Goal: Complete application form: Complete application form

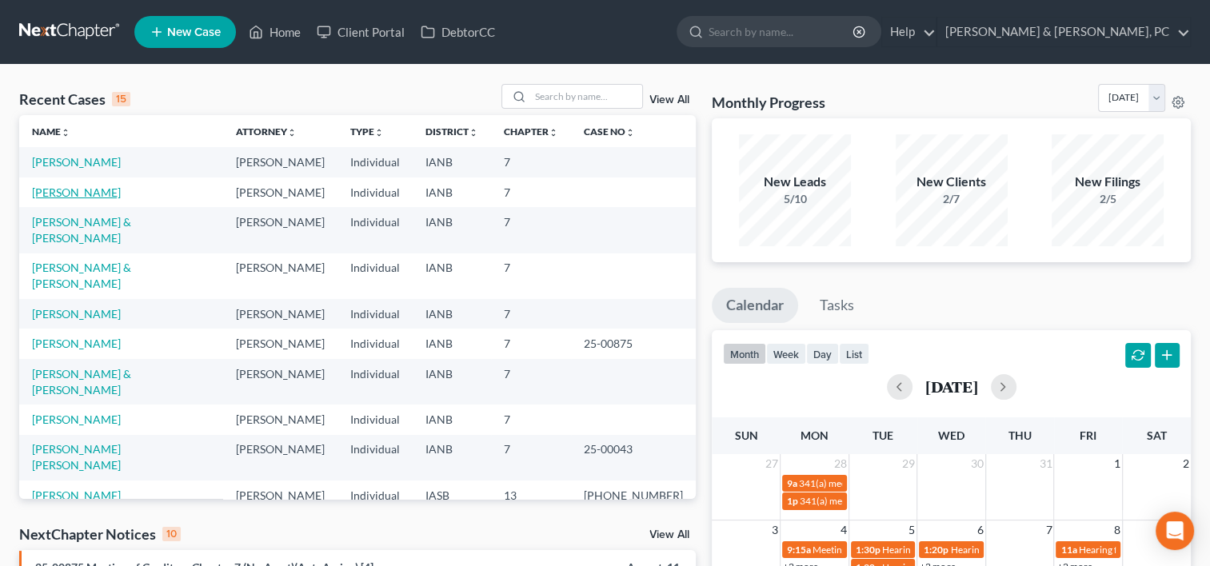
click at [77, 190] on link "[PERSON_NAME]" at bounding box center [76, 193] width 89 height 14
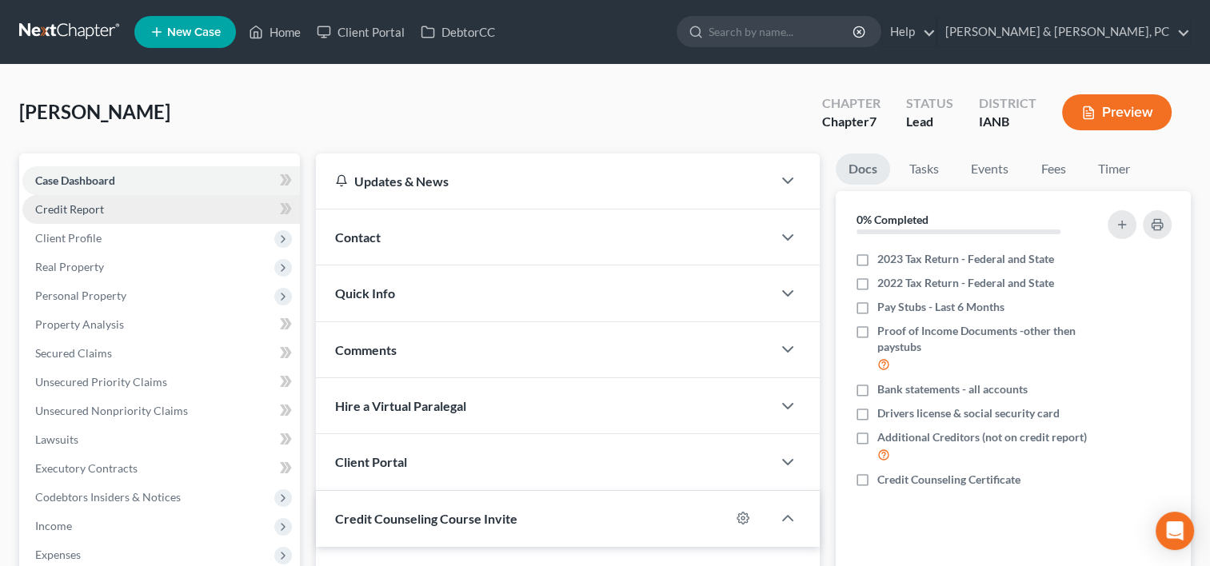
click at [86, 206] on span "Credit Report" at bounding box center [69, 209] width 69 height 14
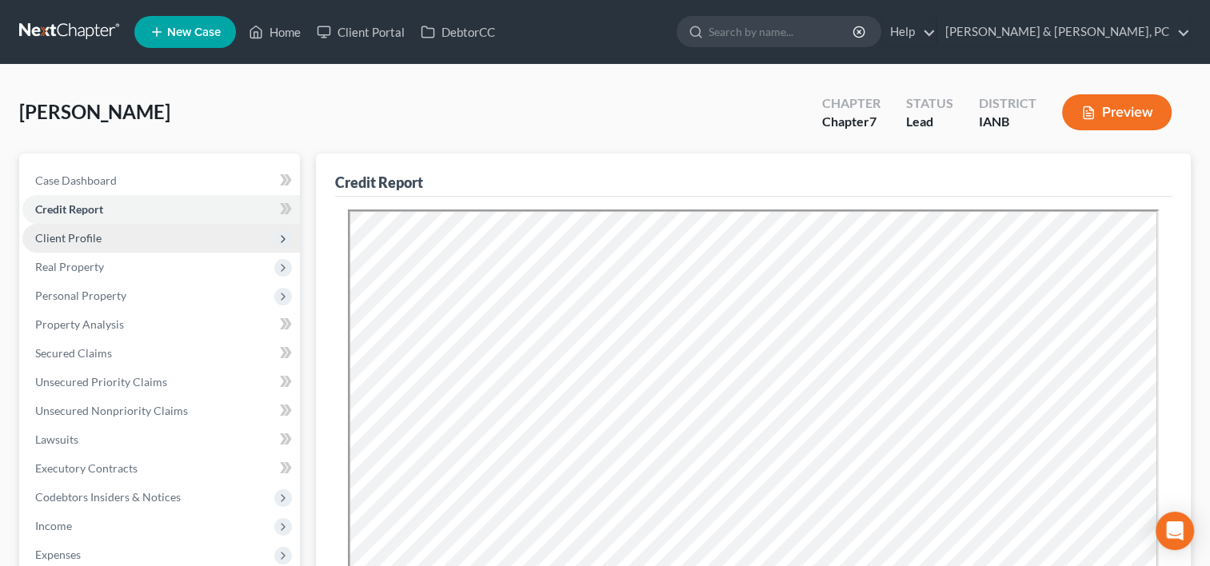
click at [93, 240] on span "Client Profile" at bounding box center [68, 238] width 66 height 14
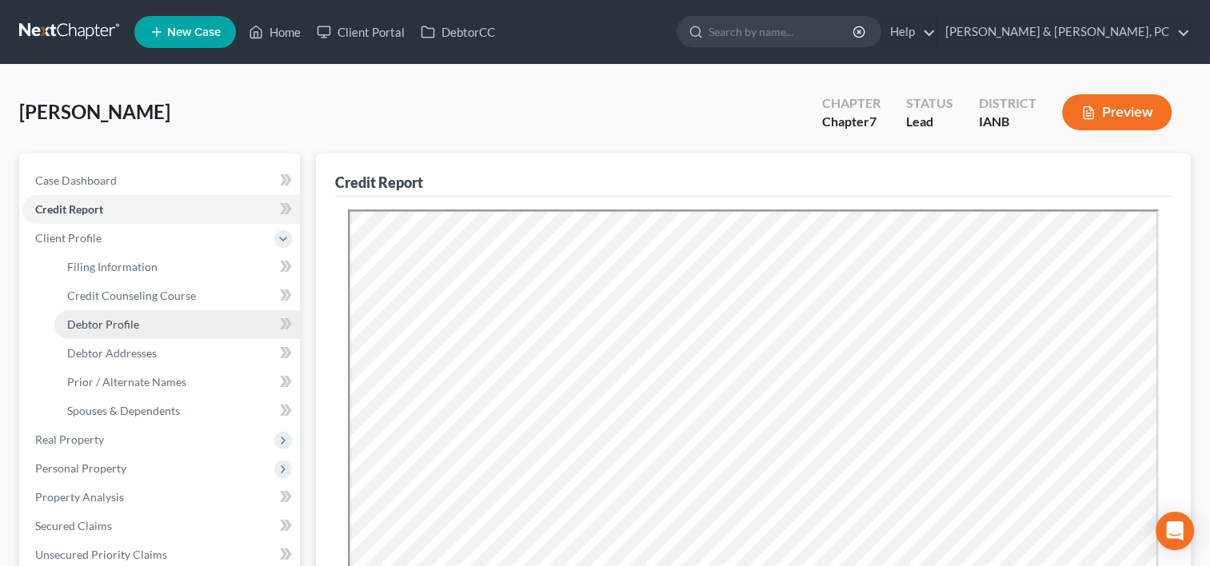
click at [98, 329] on span "Debtor Profile" at bounding box center [103, 324] width 72 height 14
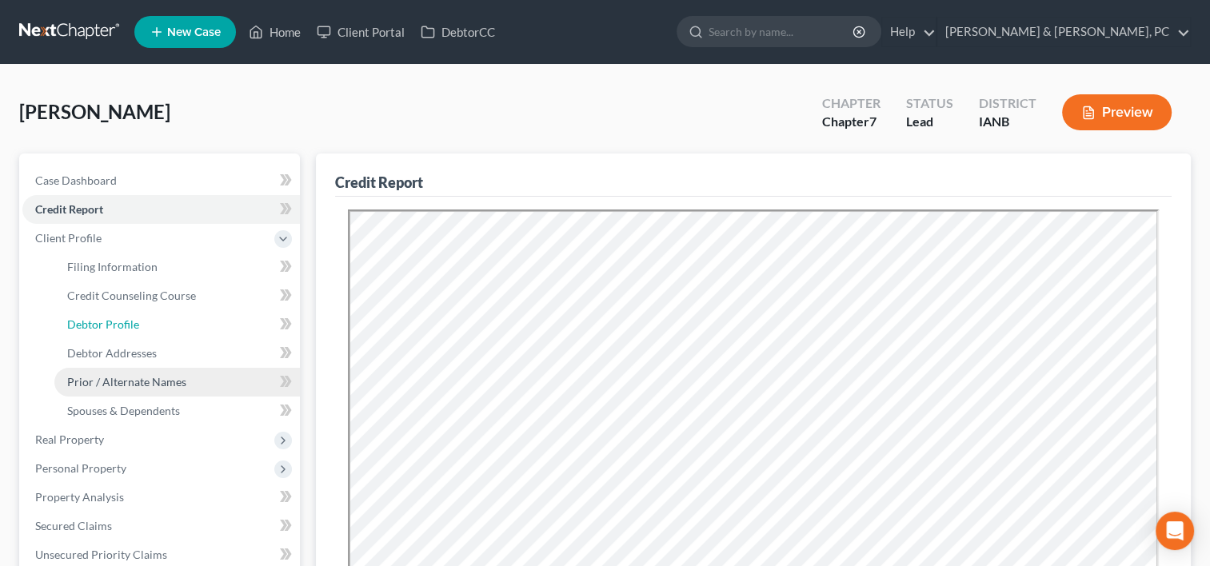
select select "0"
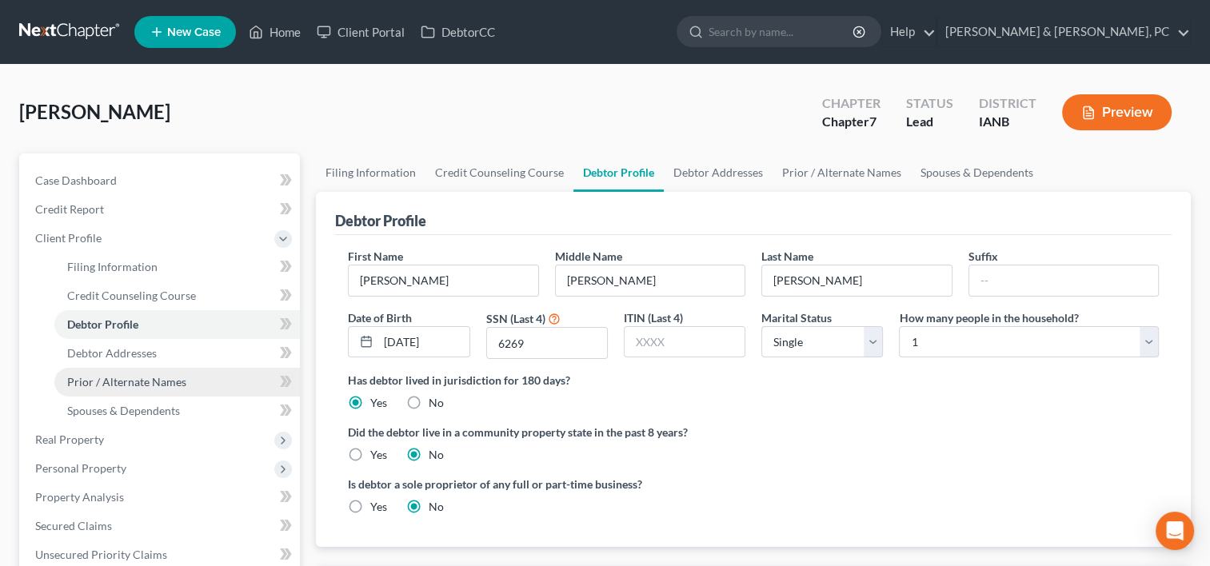
click at [106, 382] on span "Prior / Alternate Names" at bounding box center [126, 382] width 119 height 14
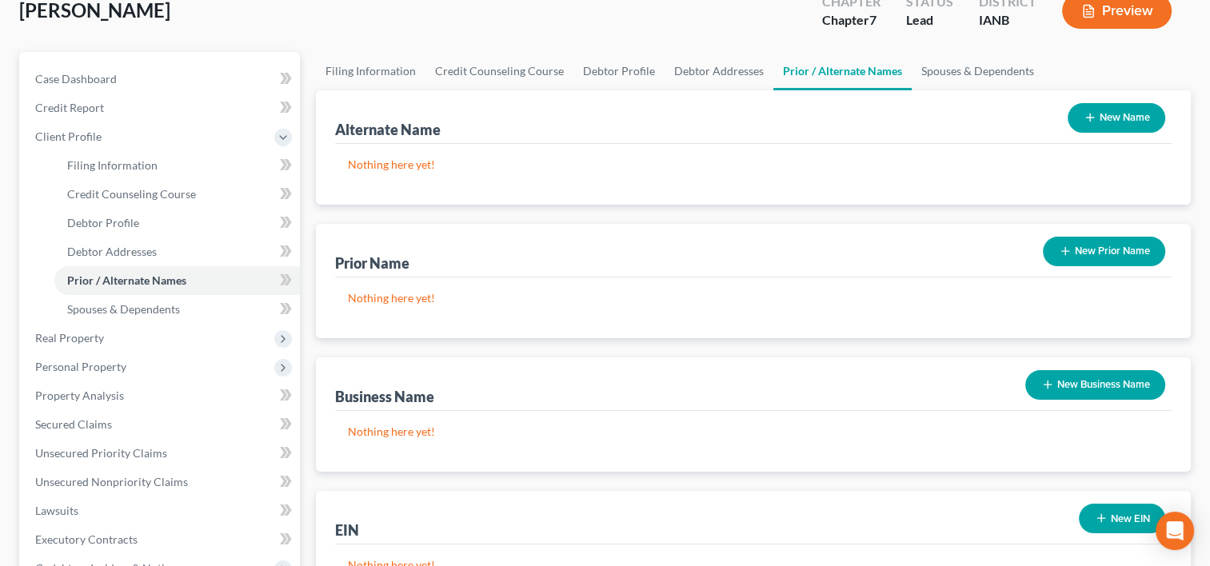
scroll to position [102, 0]
click at [1139, 110] on button "New Name" at bounding box center [1117, 117] width 98 height 30
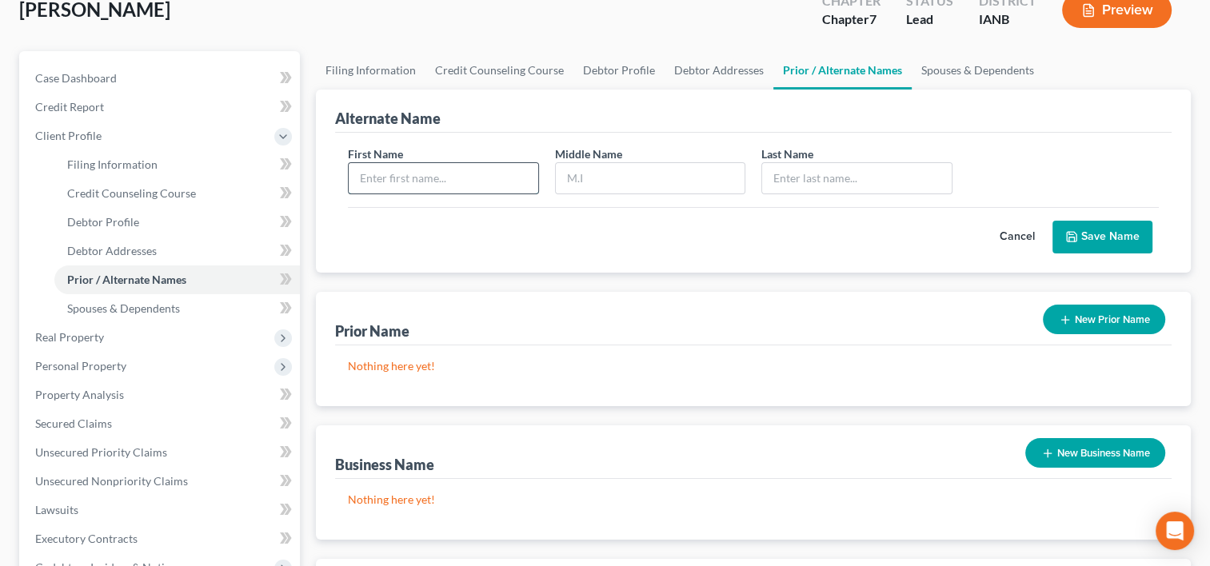
click at [533, 166] on input "text" at bounding box center [443, 178] width 189 height 30
type input "Gigi"
type input "[PERSON_NAME]"
click at [1124, 243] on button "Save Name" at bounding box center [1102, 238] width 100 height 34
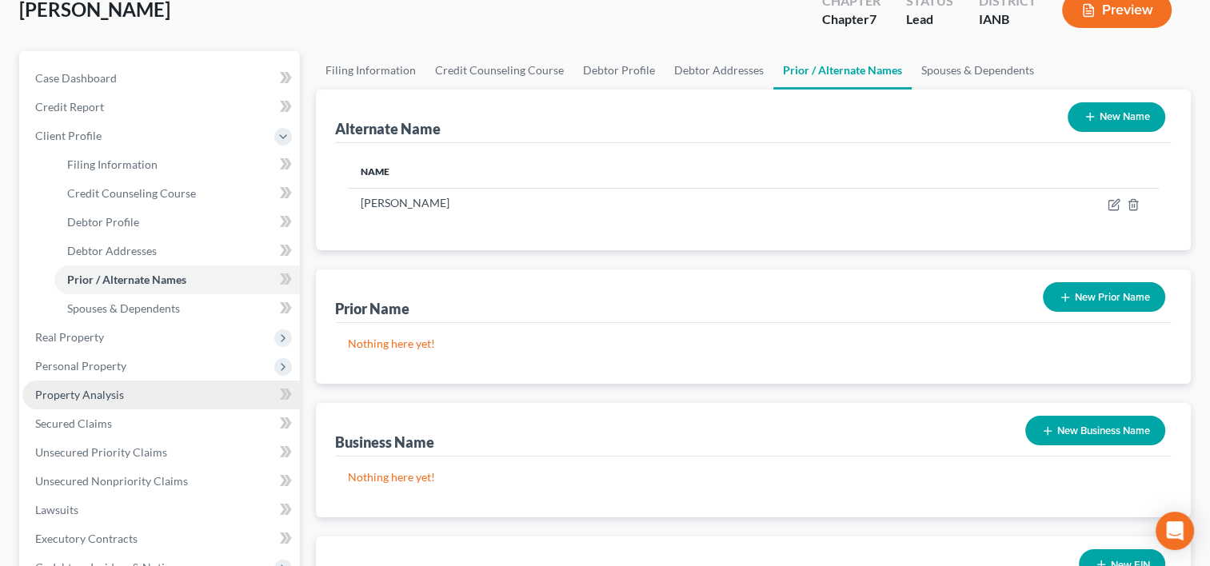
click at [58, 398] on span "Property Analysis" at bounding box center [79, 395] width 89 height 14
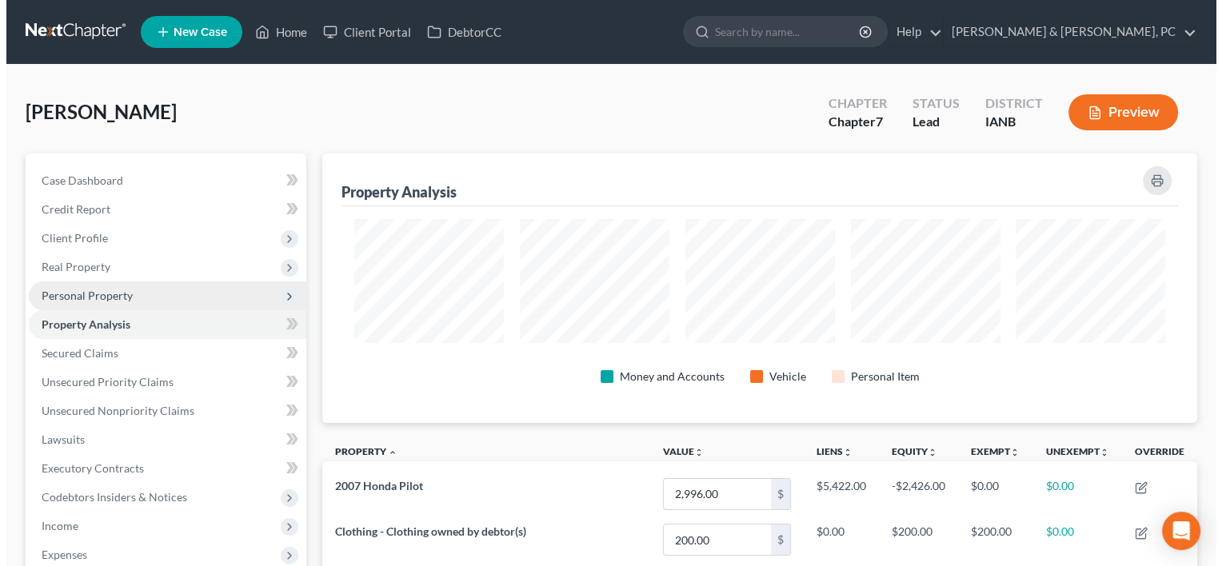
scroll to position [269, 874]
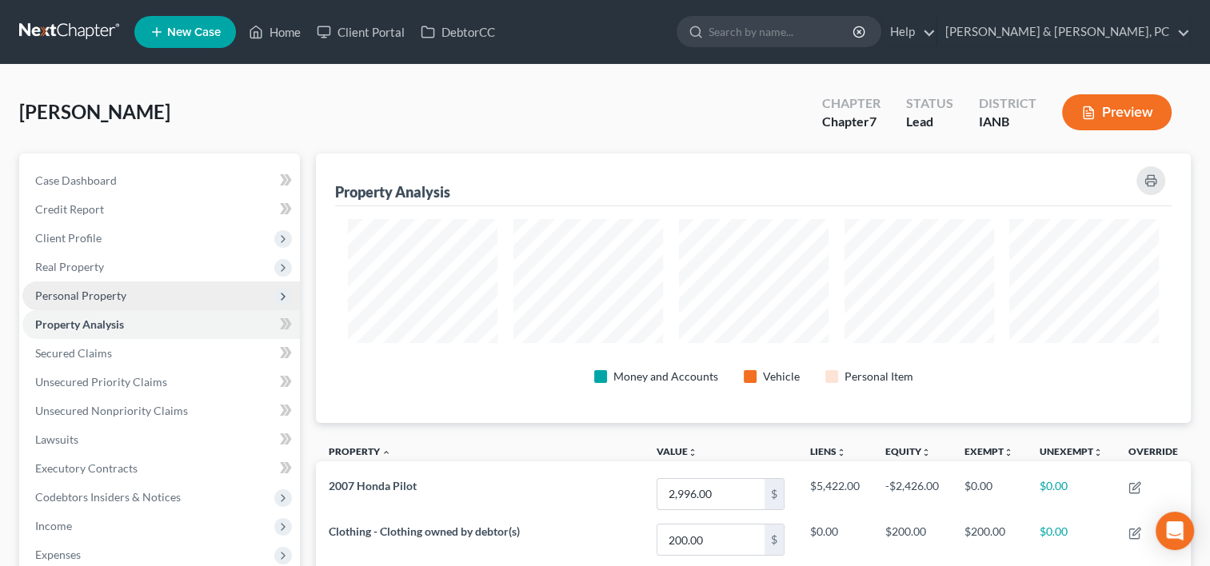
click at [116, 291] on span "Personal Property" at bounding box center [80, 296] width 91 height 14
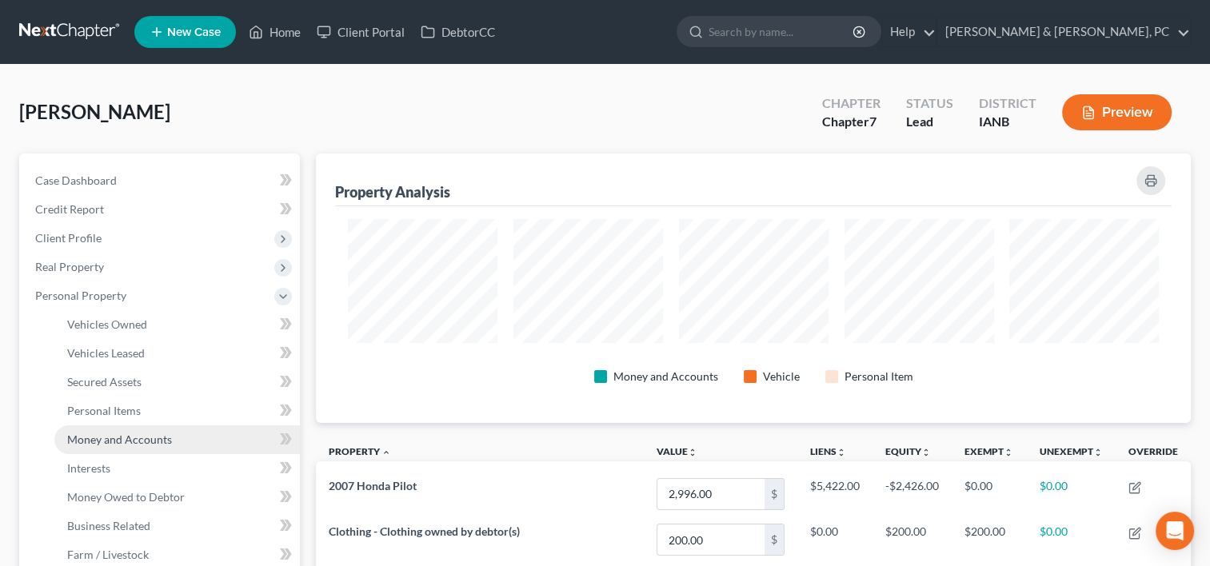
click at [125, 433] on span "Money and Accounts" at bounding box center [119, 440] width 105 height 14
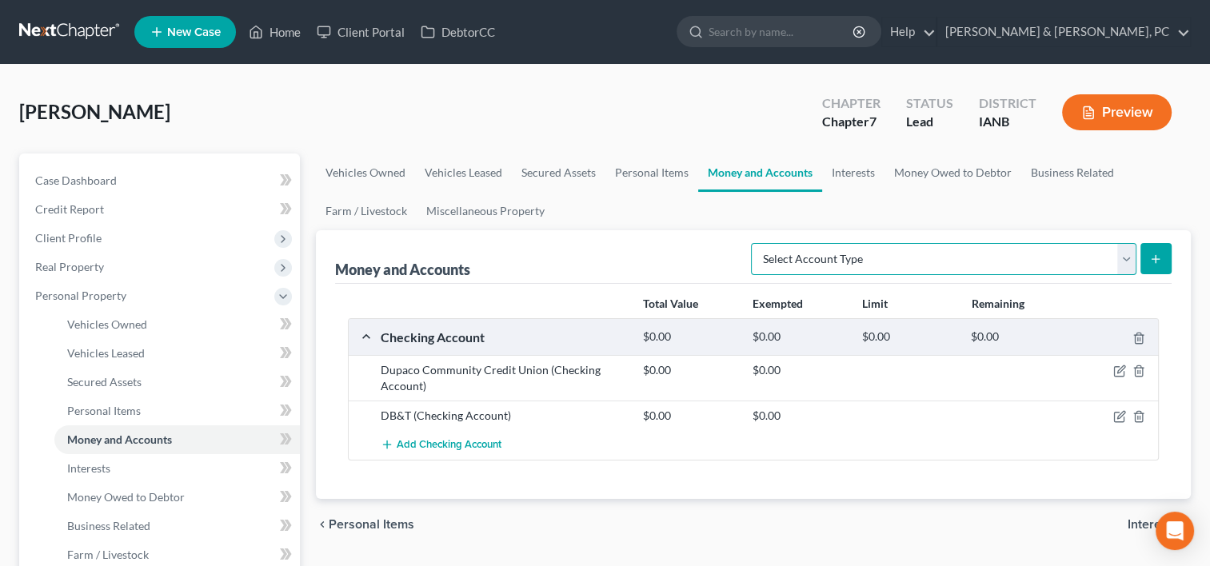
click at [846, 259] on select "Select Account Type Brokerage (A/B: 18, SOFA: 20) Cash on Hand (A/B: 16) Certif…" at bounding box center [943, 259] width 385 height 32
select select "cash_on_hand"
click at [756, 243] on select "Select Account Type Brokerage (A/B: 18, SOFA: 20) Cash on Hand (A/B: 16) Certif…" at bounding box center [943, 259] width 385 height 32
click at [1161, 253] on icon "submit" at bounding box center [1155, 259] width 13 height 13
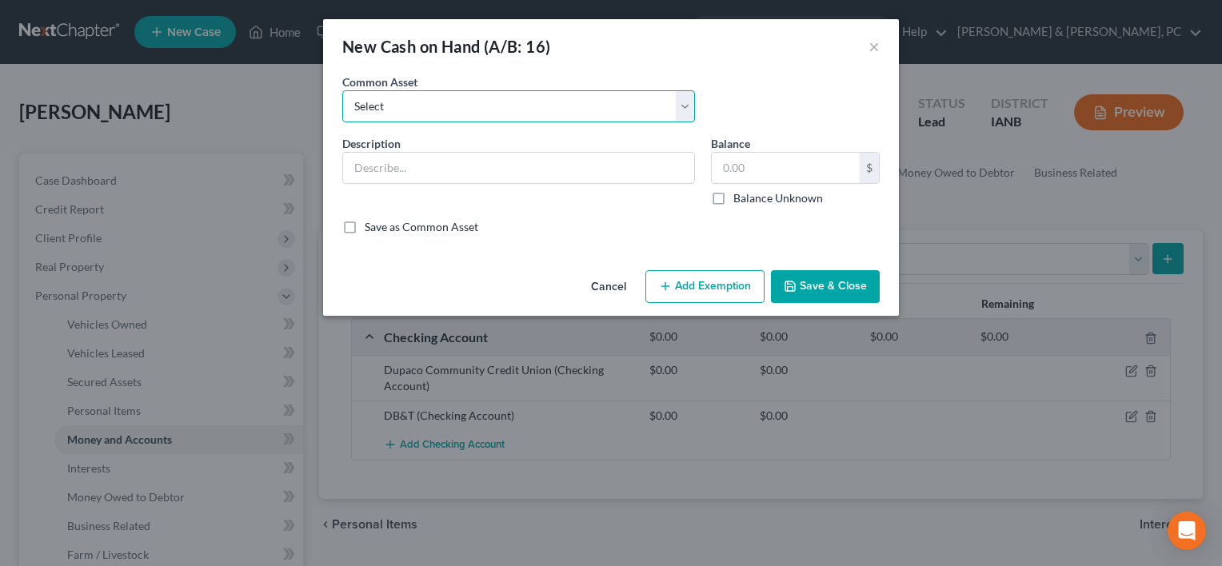
click at [464, 110] on select "Select Cash" at bounding box center [518, 106] width 353 height 32
select select "0"
click at [342, 90] on select "Select Cash" at bounding box center [518, 106] width 353 height 32
type input "Cash"
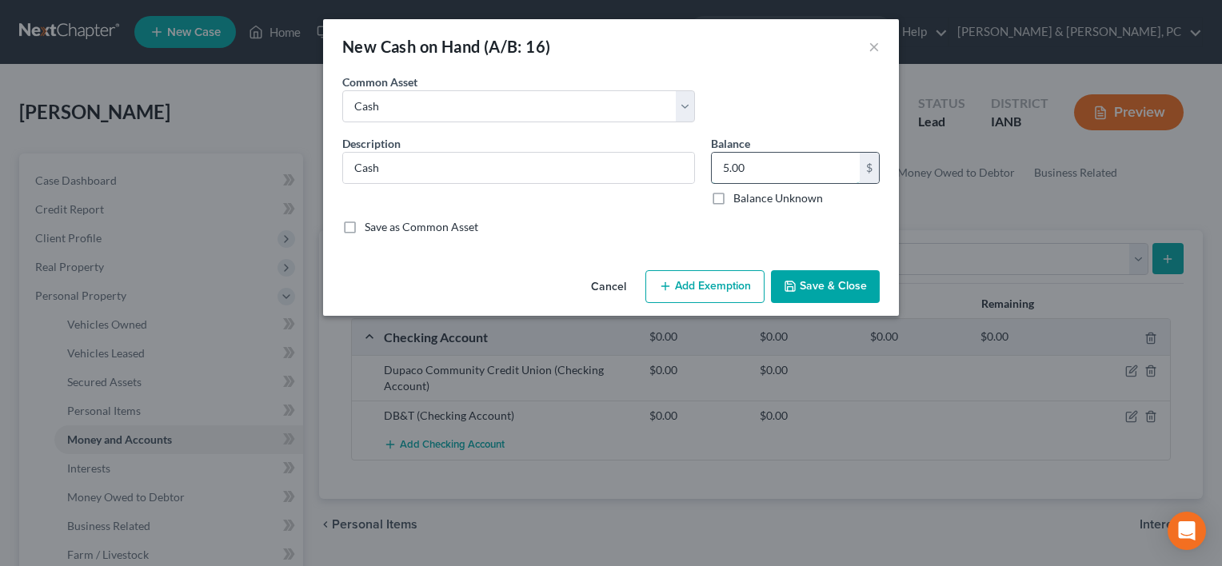
click at [787, 166] on input "5.00" at bounding box center [786, 168] width 148 height 30
type input "20"
click at [711, 291] on button "Add Exemption" at bounding box center [704, 287] width 119 height 34
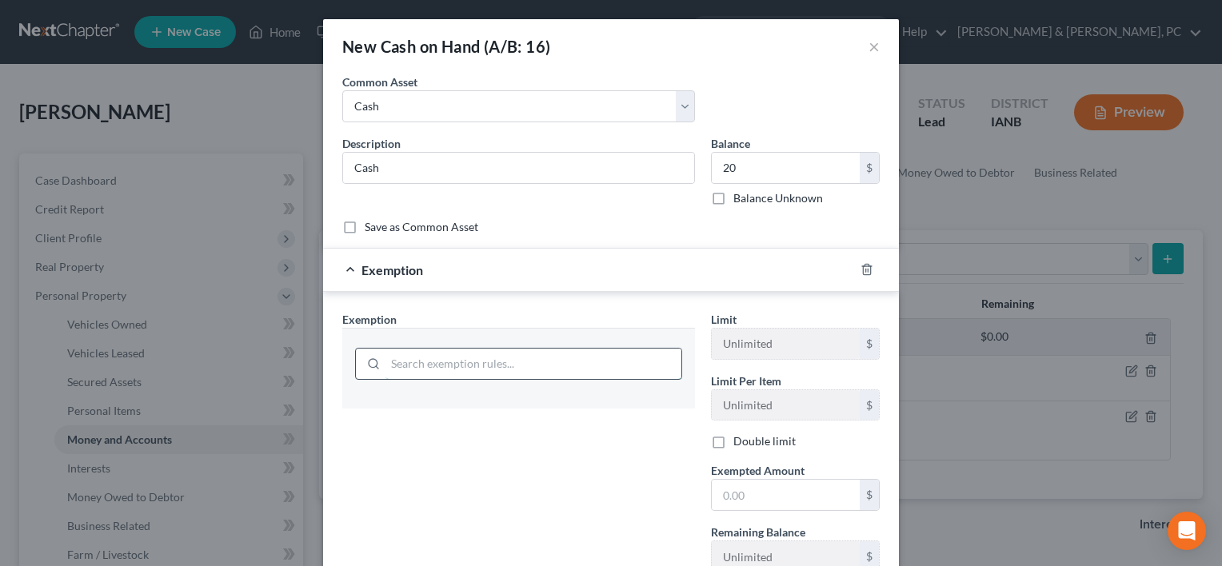
click at [513, 356] on input "search" at bounding box center [533, 364] width 296 height 30
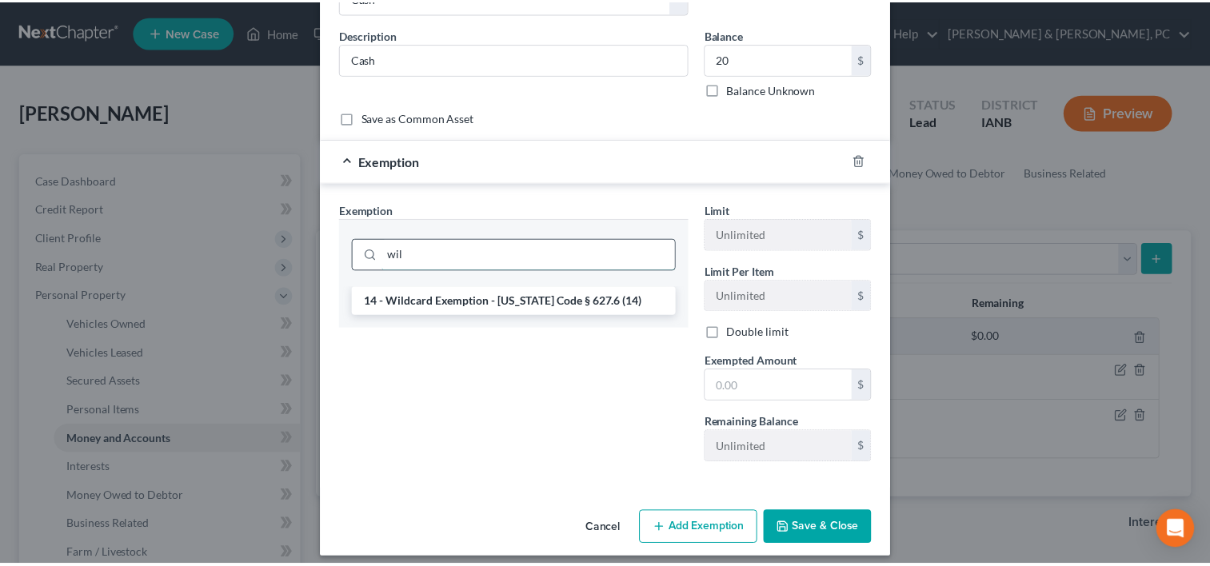
scroll to position [118, 0]
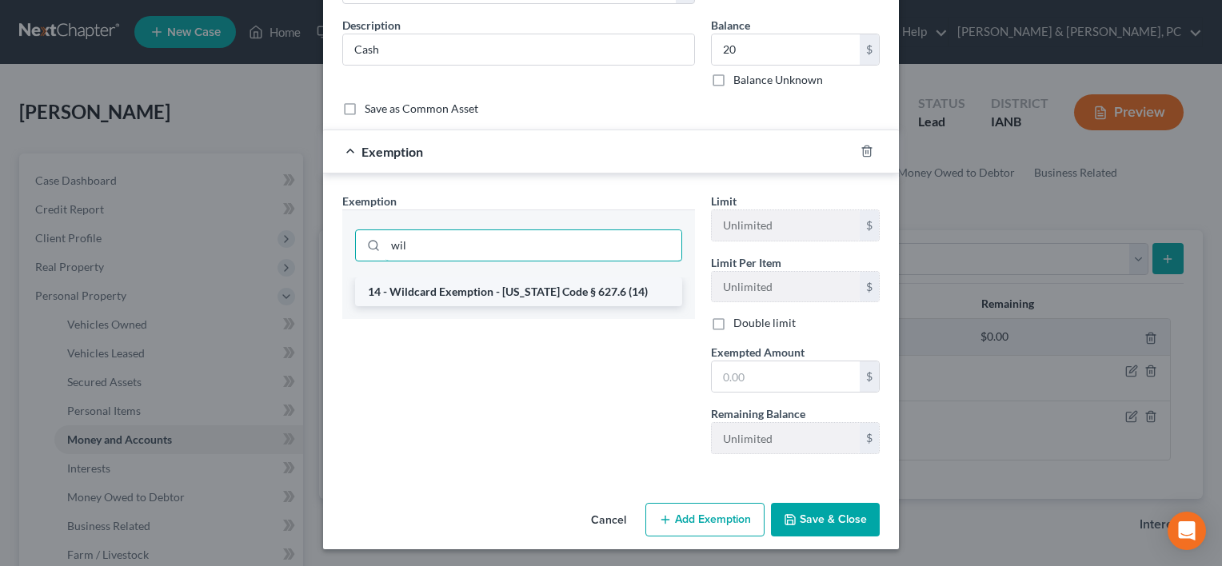
type input "wil"
click at [511, 301] on li "14 - Wildcard Exemption - [US_STATE] Code § 627.6 (14)" at bounding box center [518, 291] width 327 height 29
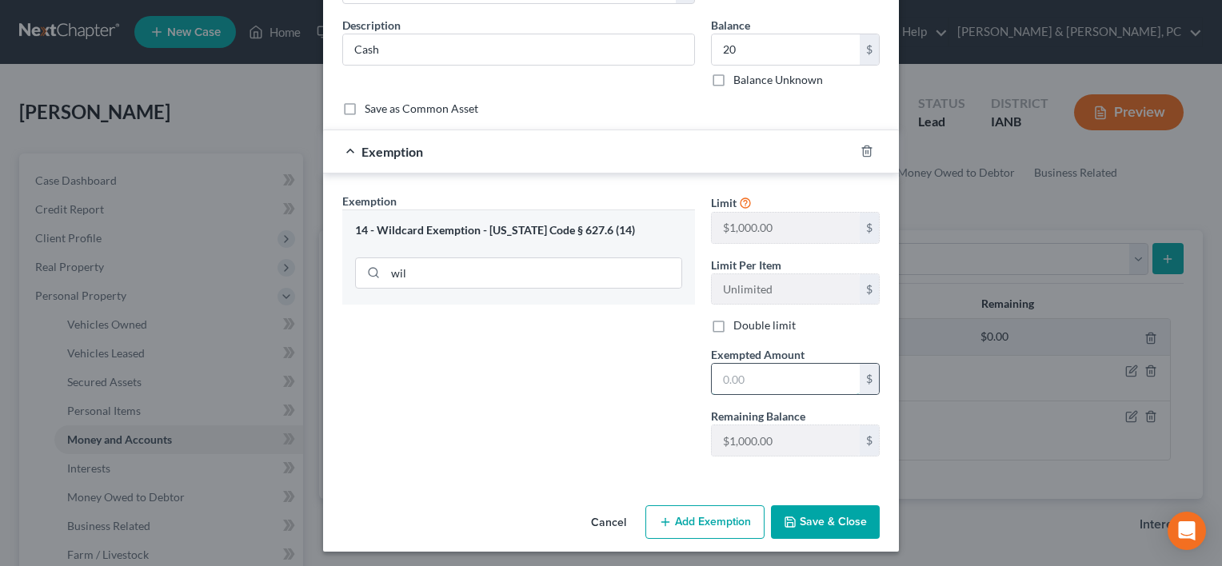
click at [785, 381] on input "text" at bounding box center [786, 379] width 148 height 30
type input "20"
click at [809, 522] on button "Save & Close" at bounding box center [825, 522] width 109 height 34
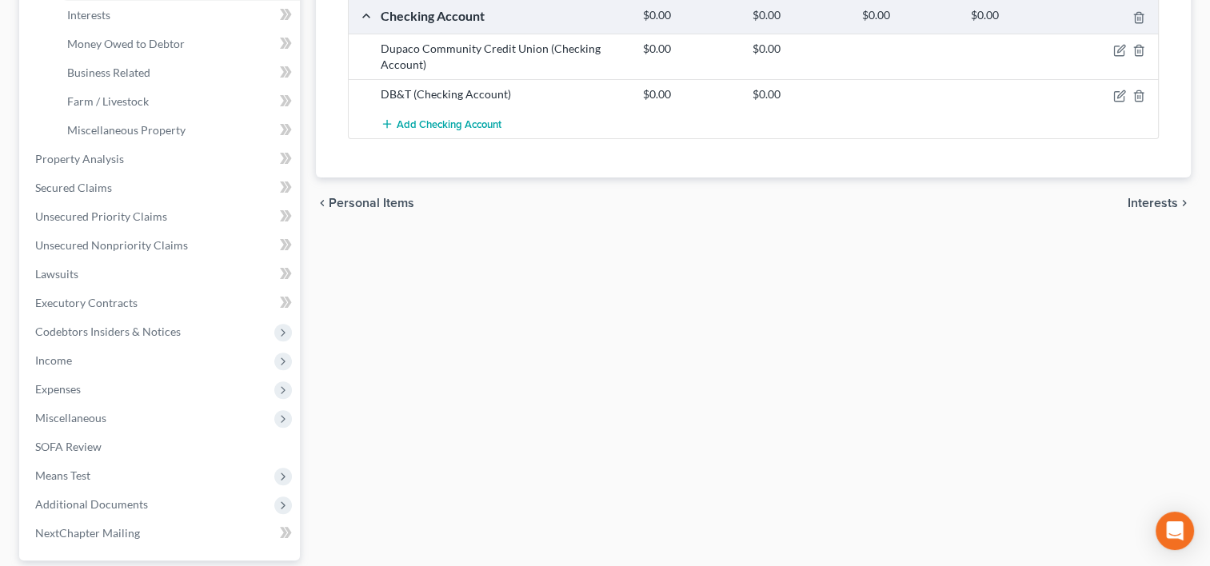
scroll to position [582, 0]
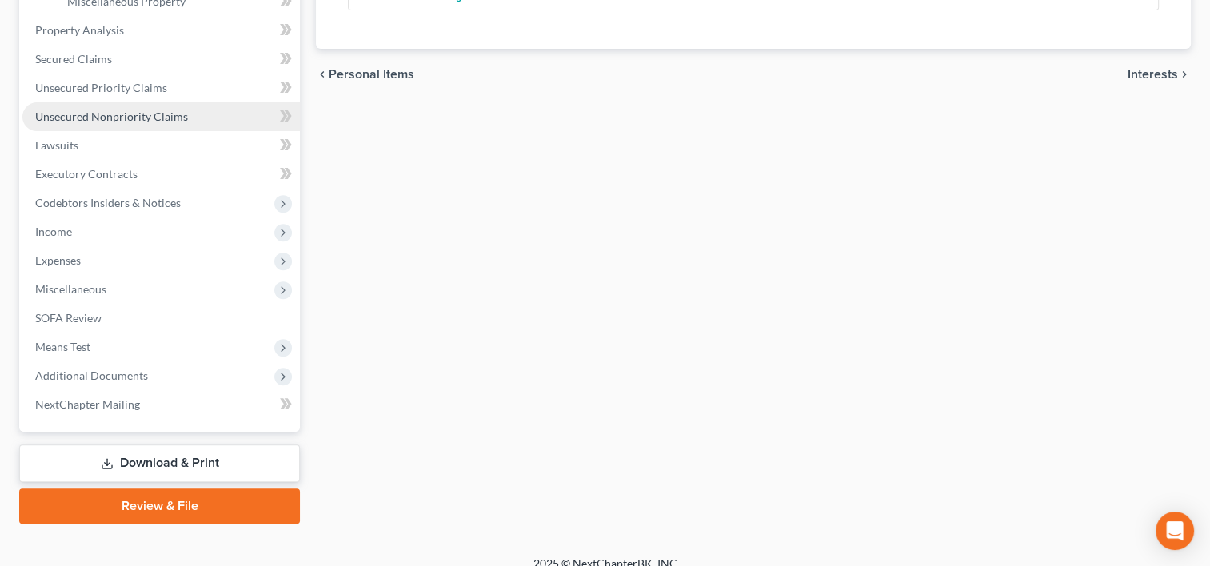
click at [76, 110] on span "Unsecured Nonpriority Claims" at bounding box center [111, 117] width 153 height 14
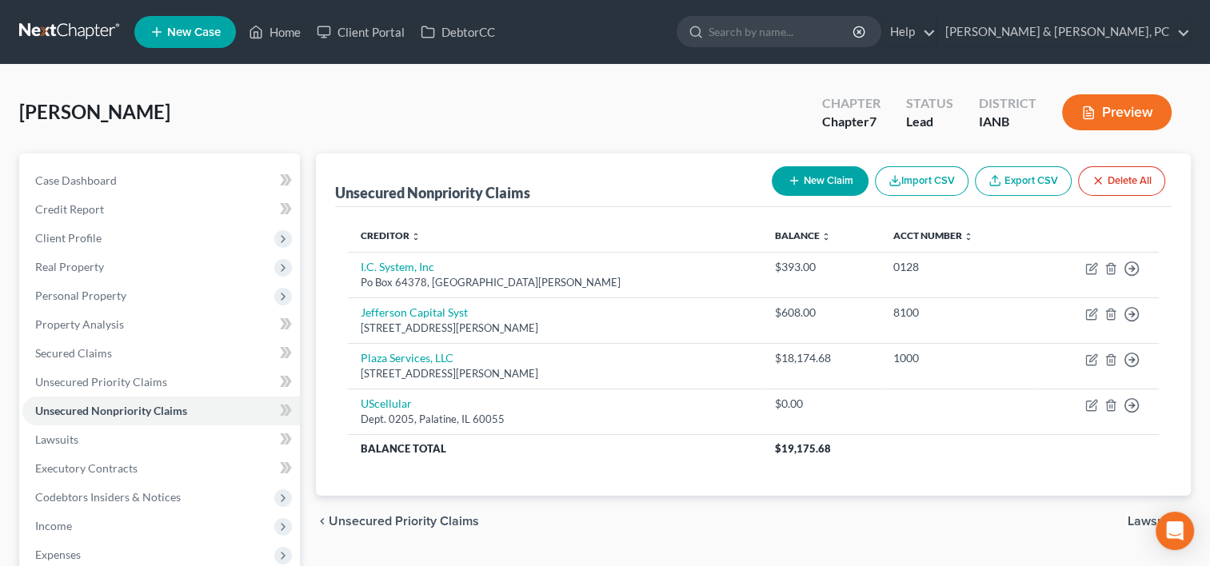
click at [812, 179] on button "New Claim" at bounding box center [820, 181] width 97 height 30
select select "0"
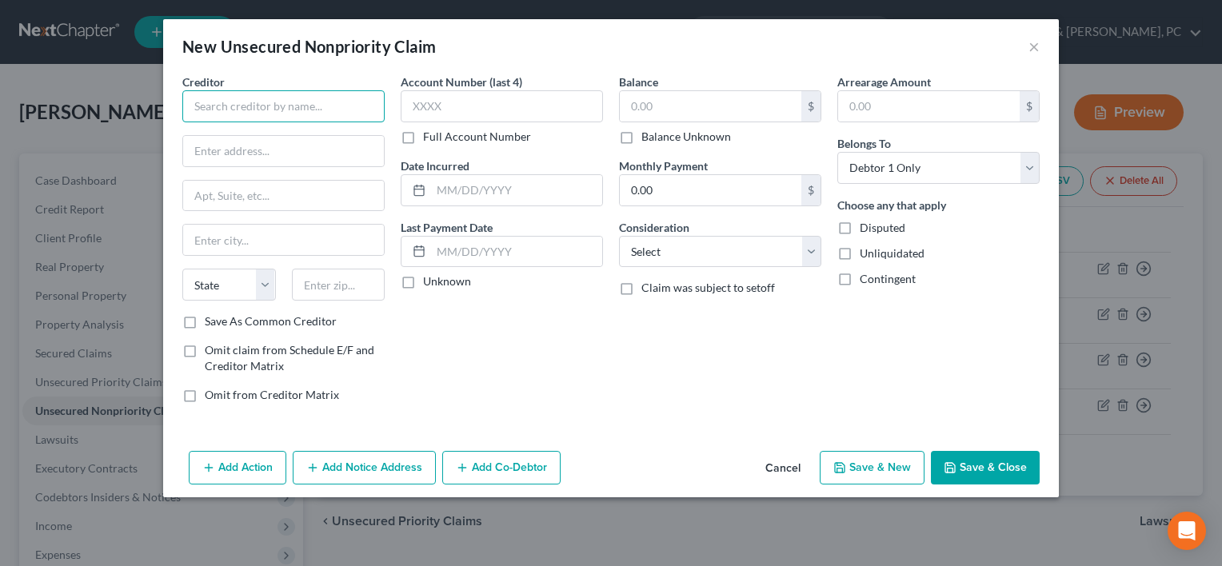
click at [284, 98] on input "text" at bounding box center [283, 106] width 202 height 32
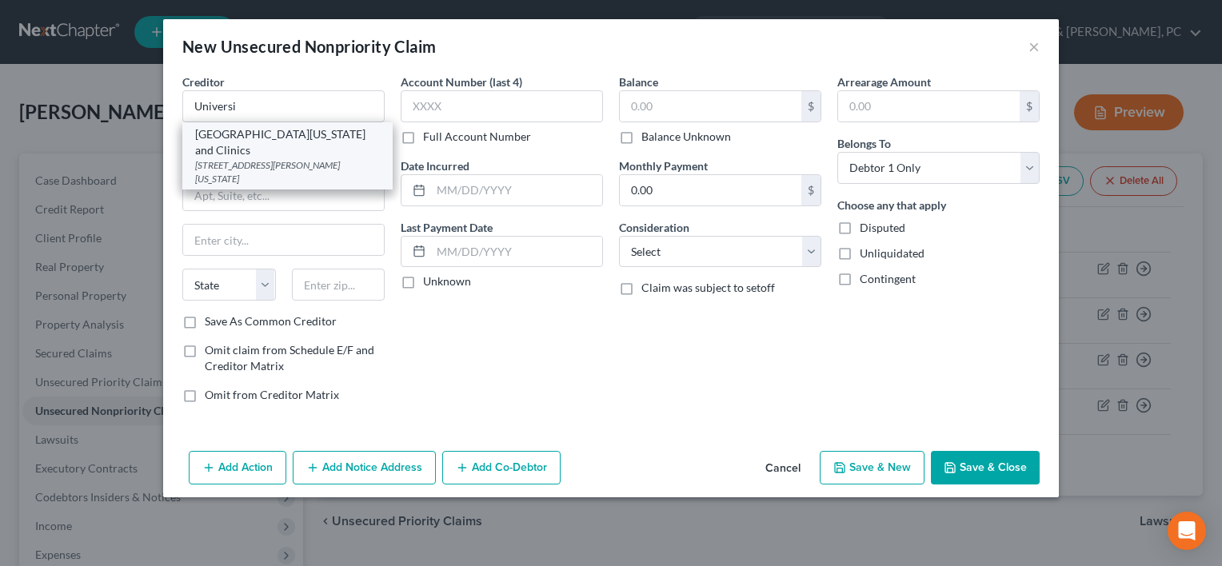
click at [281, 138] on div "[GEOGRAPHIC_DATA][US_STATE] and Clinics" at bounding box center [287, 142] width 185 height 32
type input "[GEOGRAPHIC_DATA][US_STATE] and Clinics"
type input "[STREET_ADDRESS][PERSON_NAME]"
type input "[US_STATE][GEOGRAPHIC_DATA]"
select select "16"
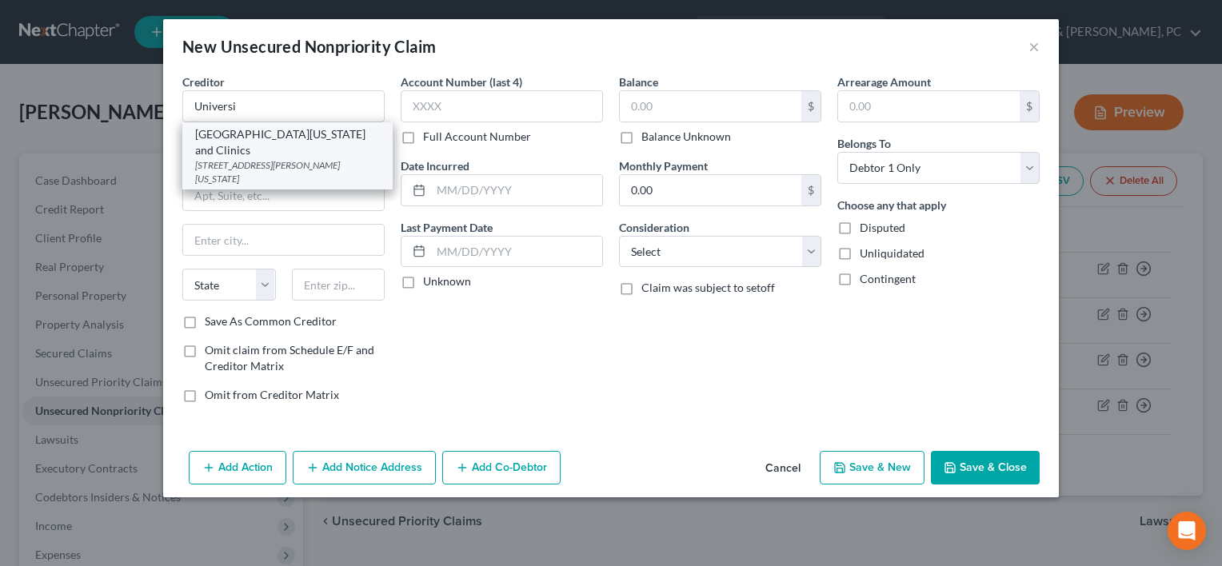
type input "52242"
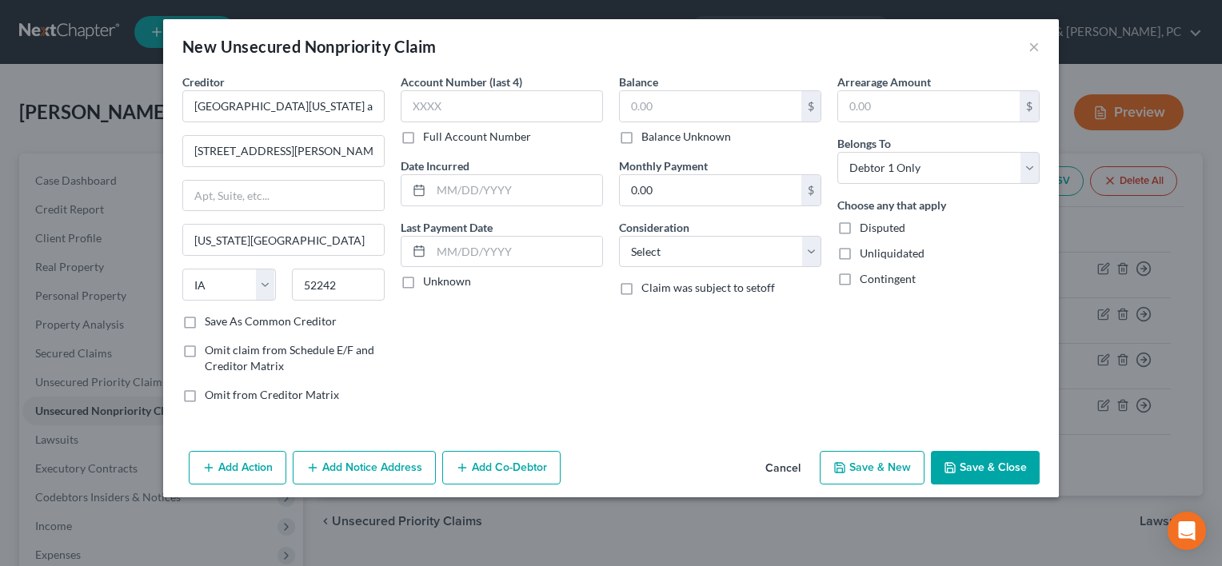
click at [986, 453] on button "Save & Close" at bounding box center [985, 468] width 109 height 34
type input "0.00"
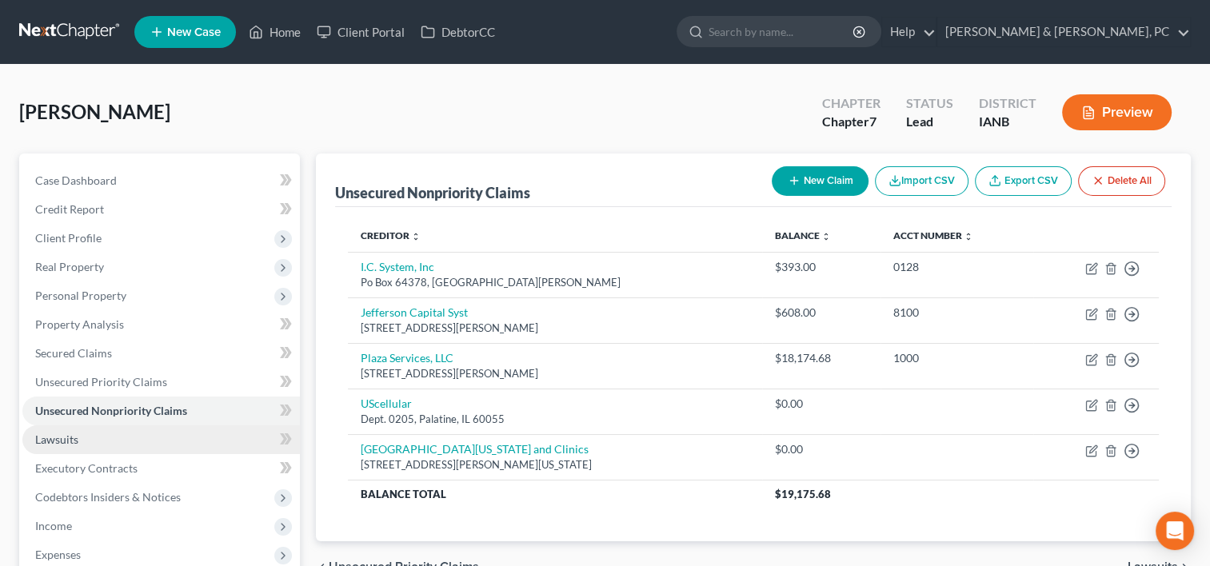
click at [80, 437] on link "Lawsuits" at bounding box center [160, 439] width 277 height 29
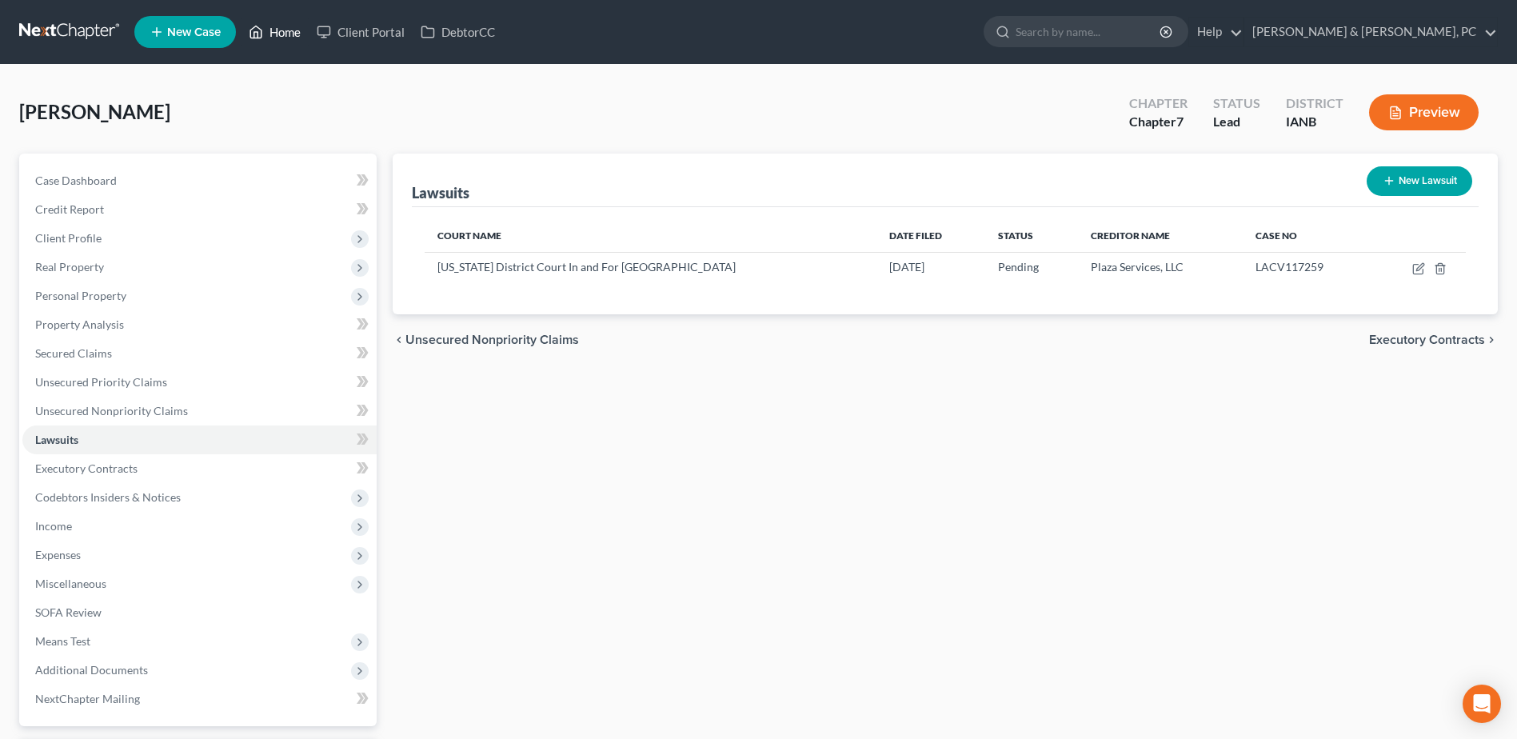
click at [275, 23] on link "Home" at bounding box center [275, 32] width 68 height 29
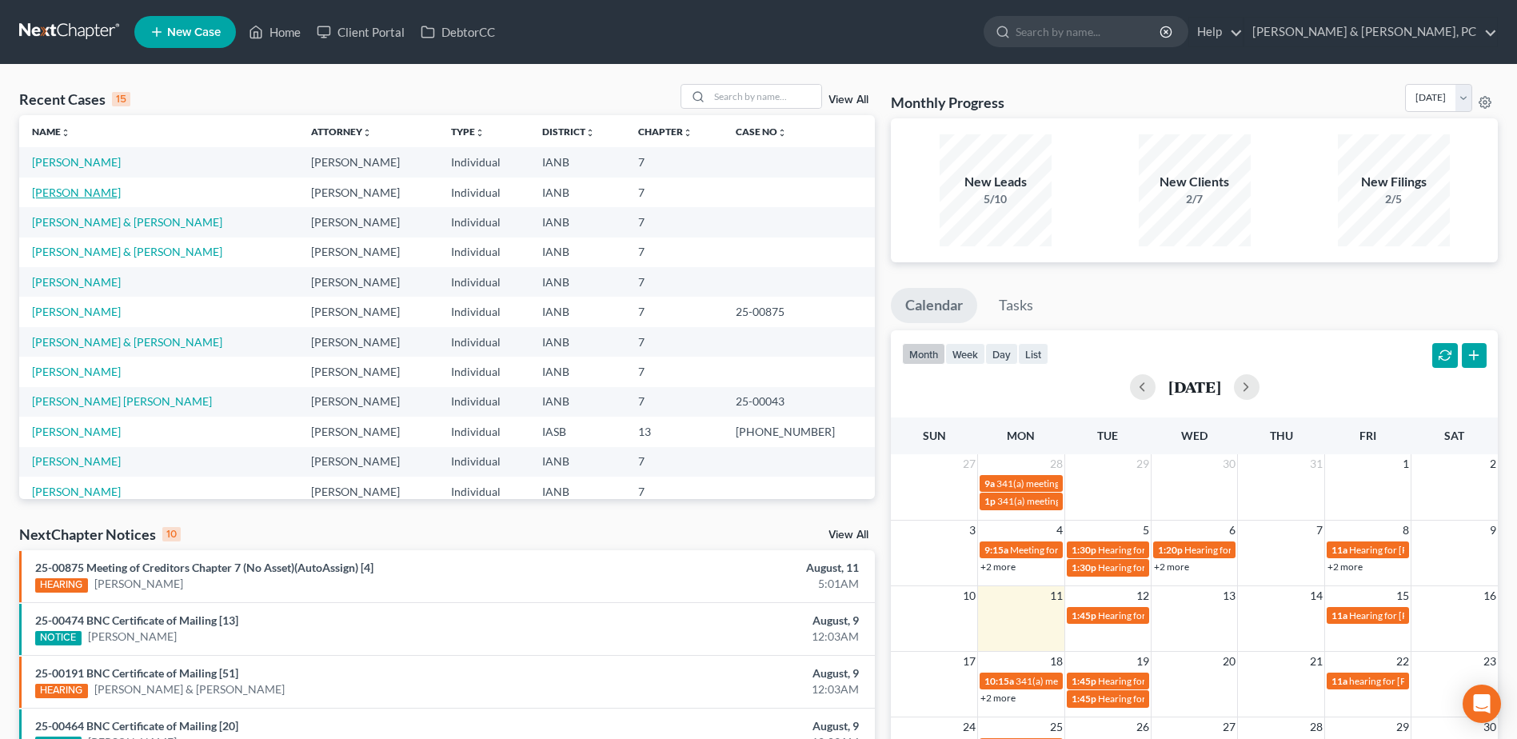
click at [63, 189] on link "[PERSON_NAME]" at bounding box center [76, 193] width 89 height 14
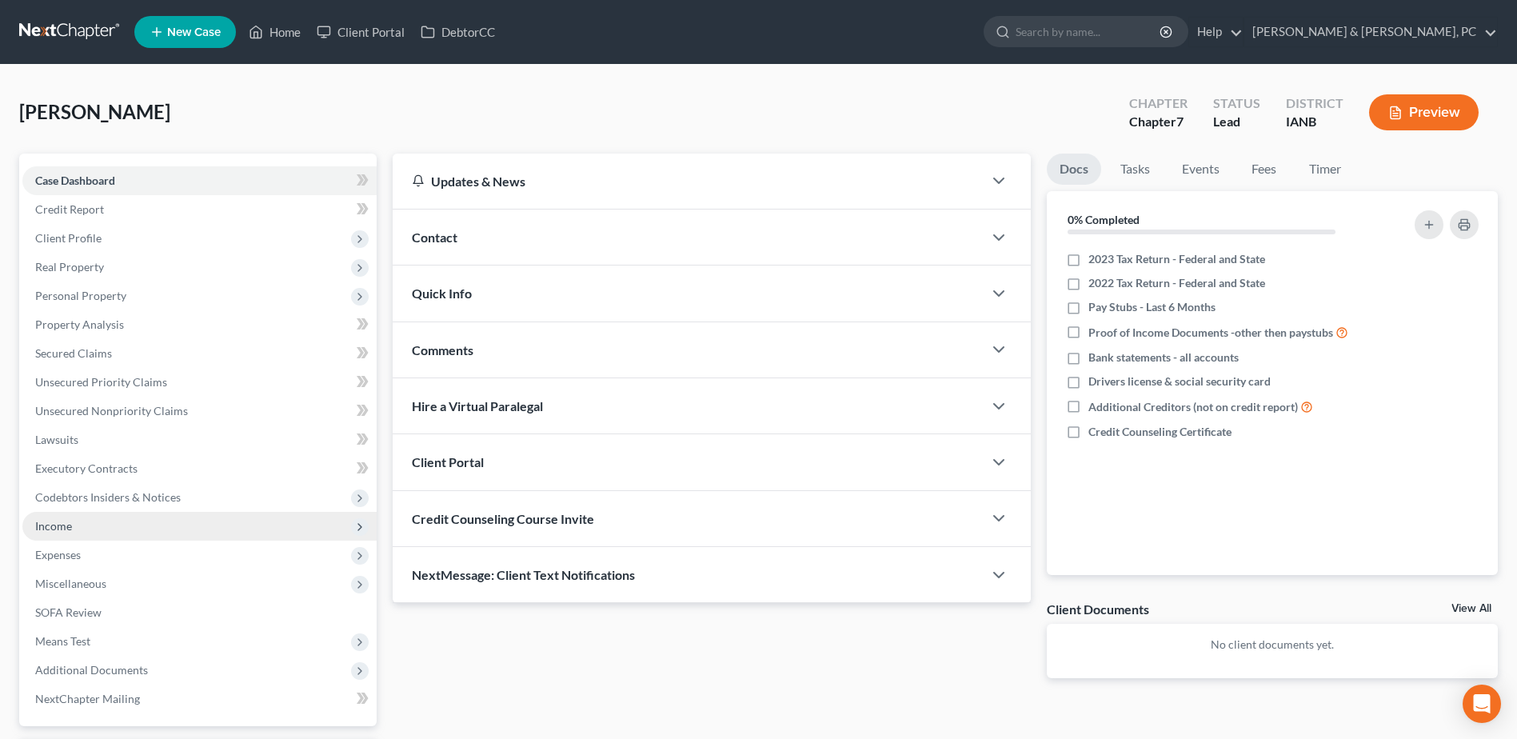
click at [71, 534] on span "Income" at bounding box center [199, 526] width 354 height 29
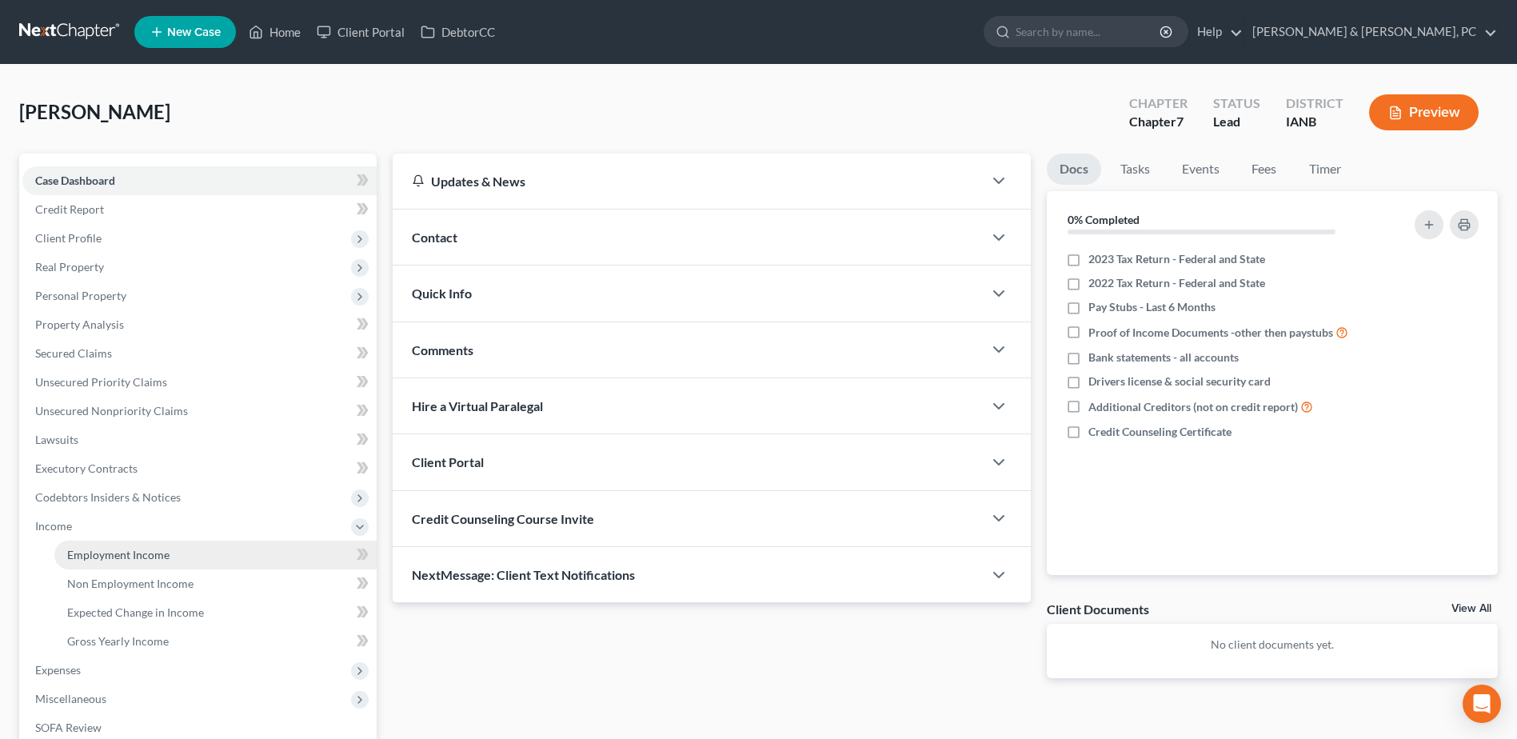
click at [86, 555] on span "Employment Income" at bounding box center [118, 555] width 102 height 14
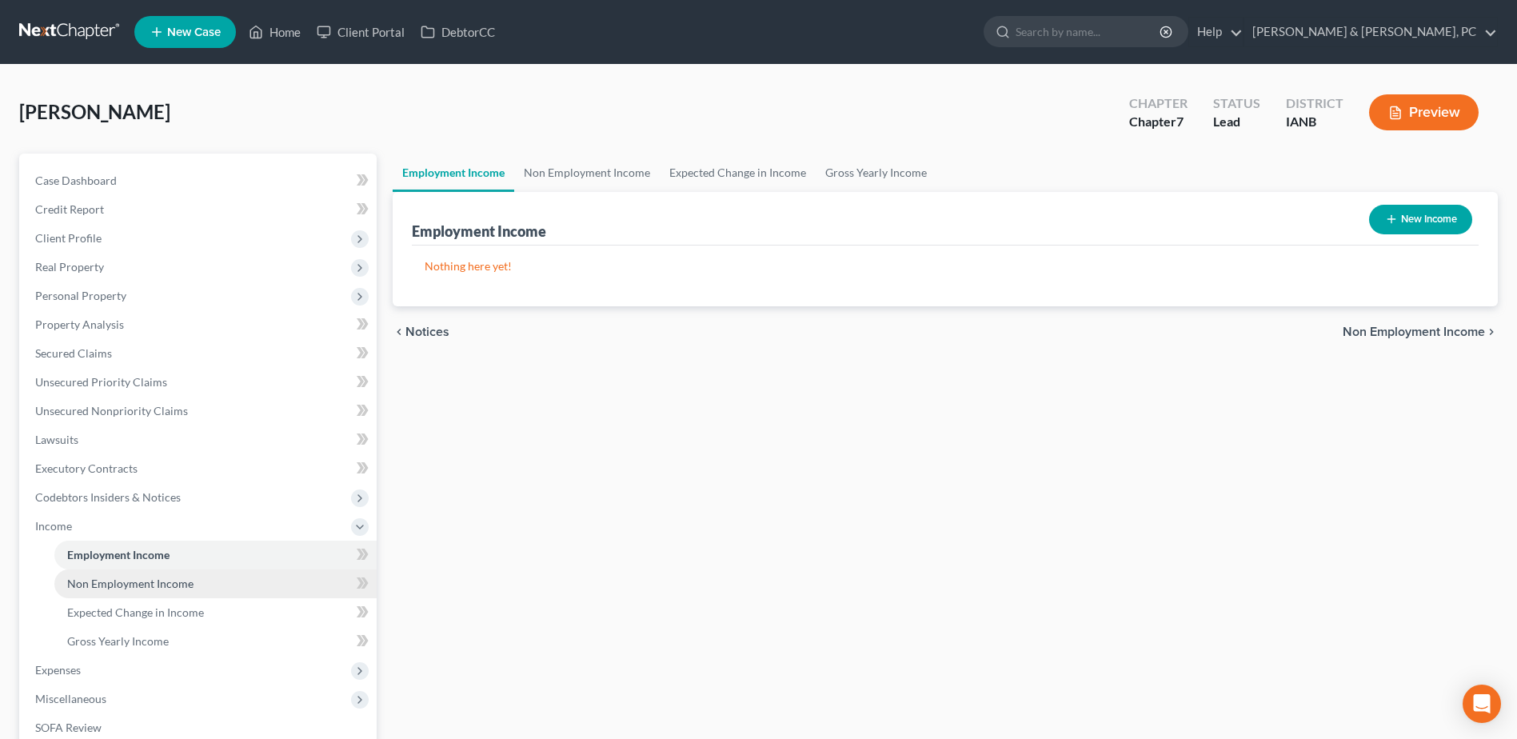
click at [97, 565] on span "Non Employment Income" at bounding box center [130, 584] width 126 height 14
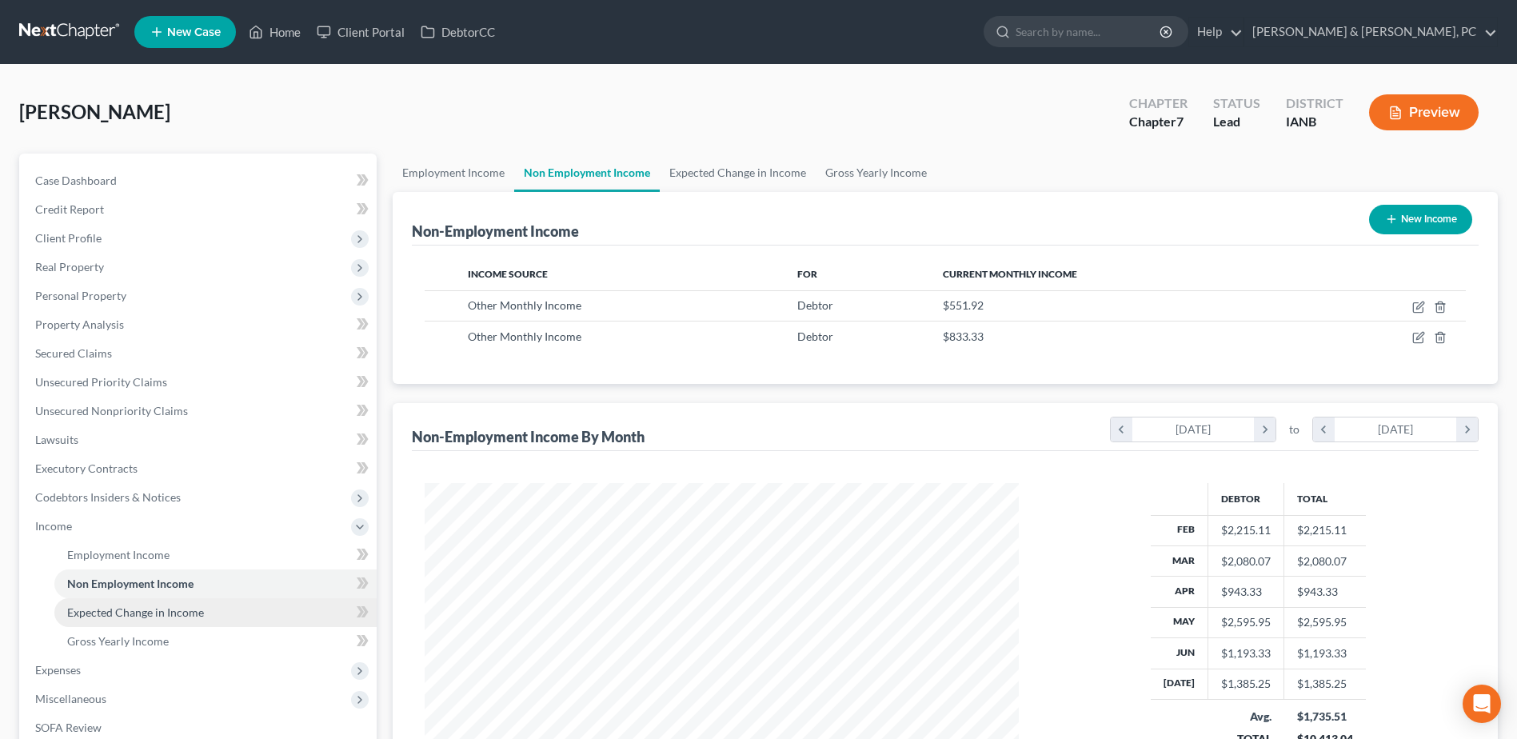
click at [110, 565] on span "Expected Change in Income" at bounding box center [135, 612] width 137 height 14
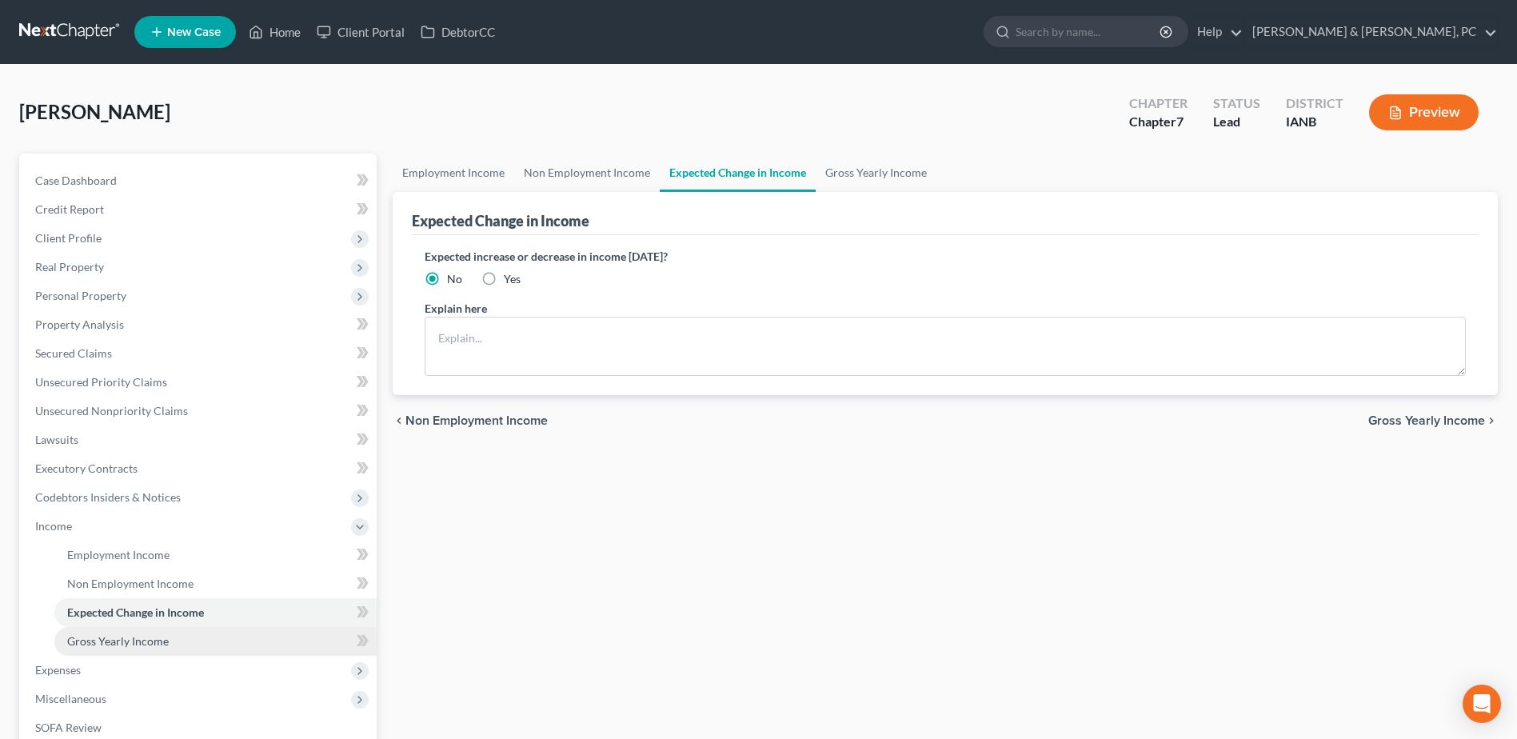
click at [114, 565] on span "Gross Yearly Income" at bounding box center [118, 641] width 102 height 14
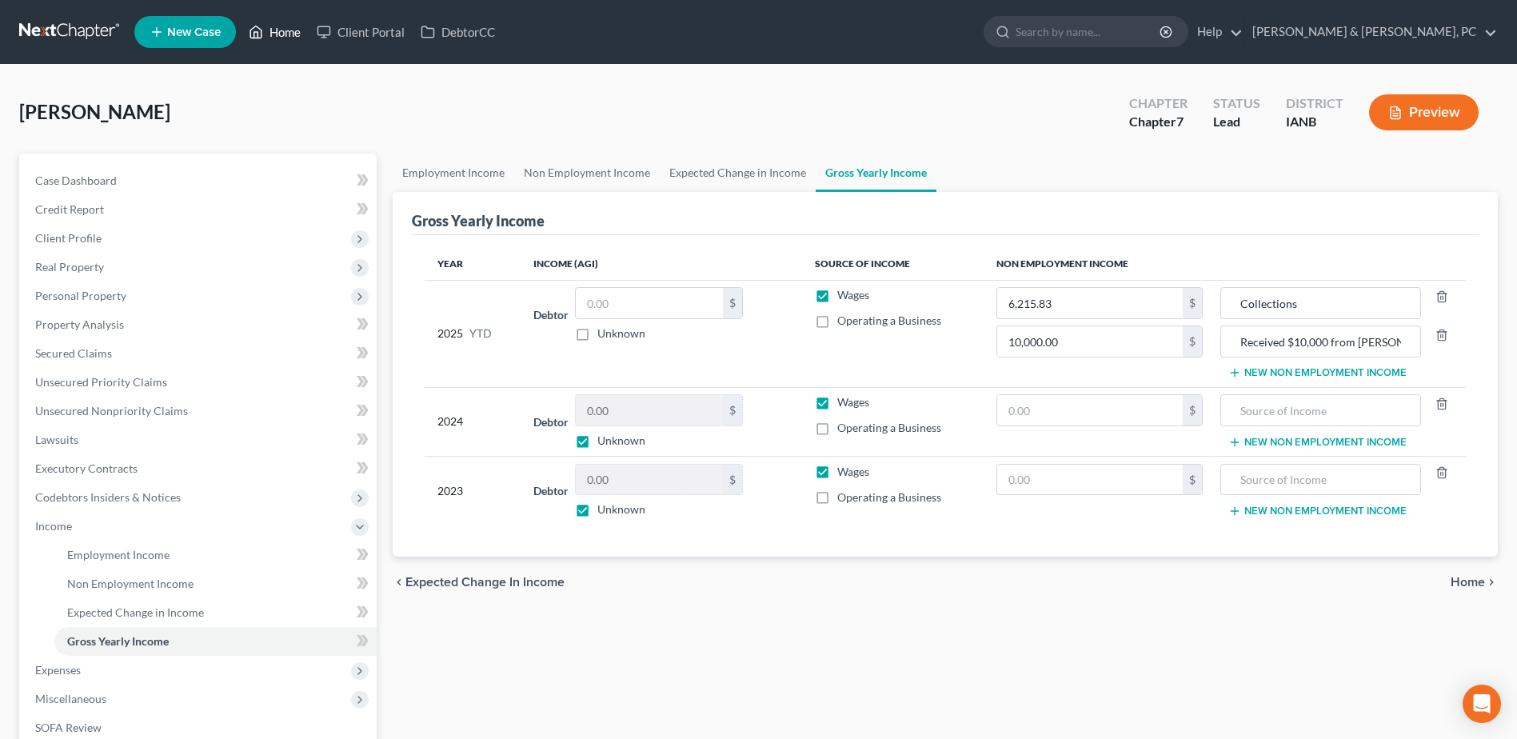
click at [284, 28] on link "Home" at bounding box center [275, 32] width 68 height 29
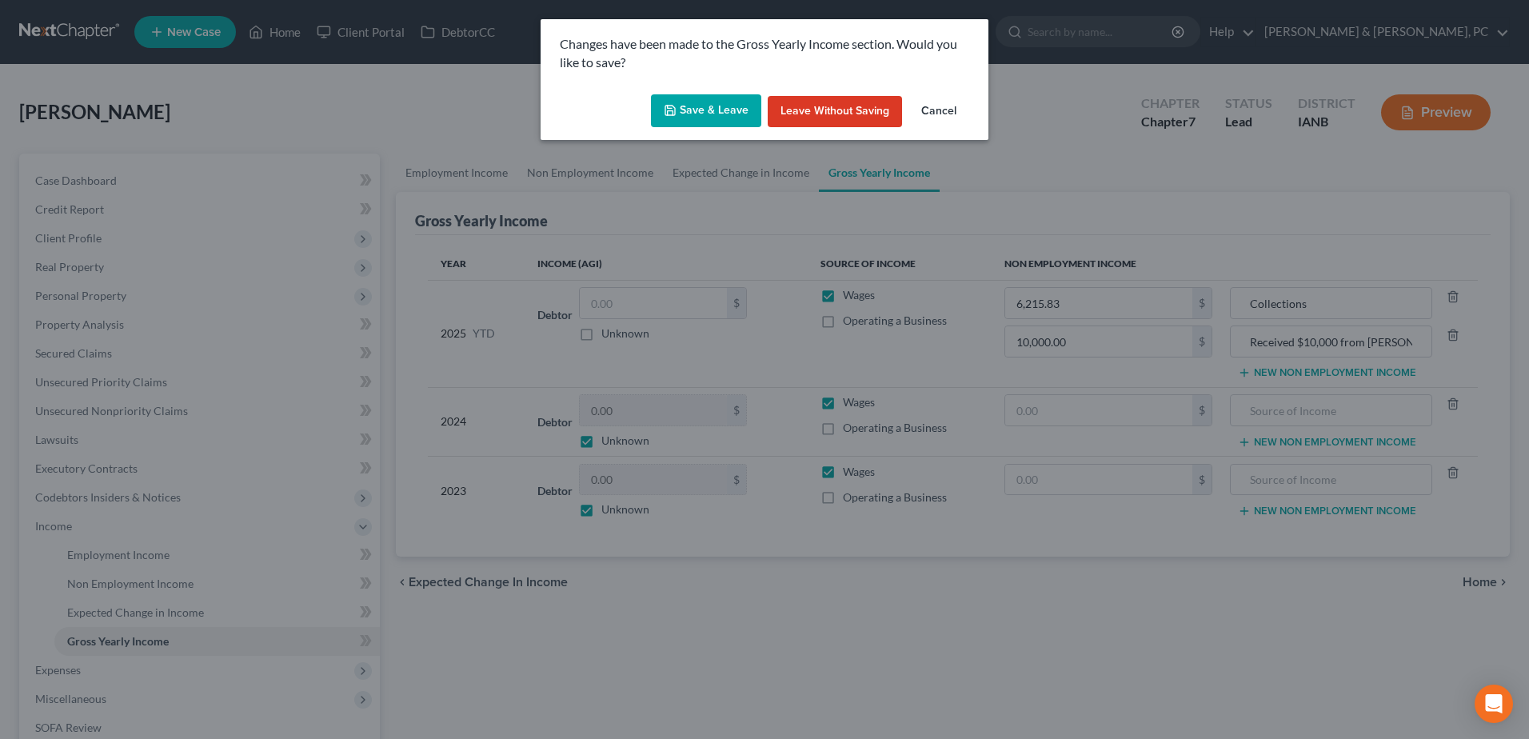
click at [735, 95] on button "Save & Leave" at bounding box center [706, 111] width 110 height 34
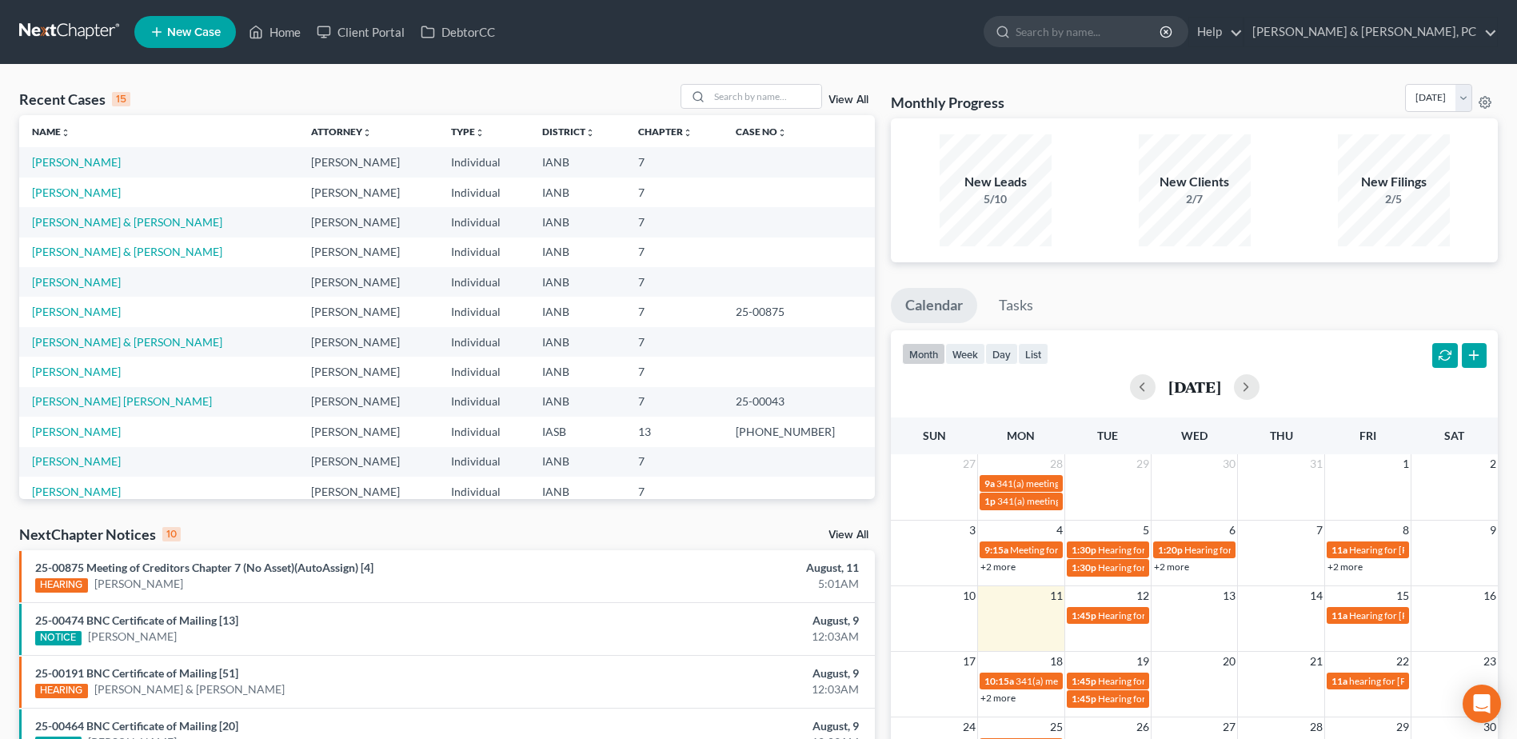
click at [82, 151] on td "[PERSON_NAME]" at bounding box center [158, 162] width 279 height 30
click at [72, 163] on link "[PERSON_NAME]" at bounding box center [76, 162] width 89 height 14
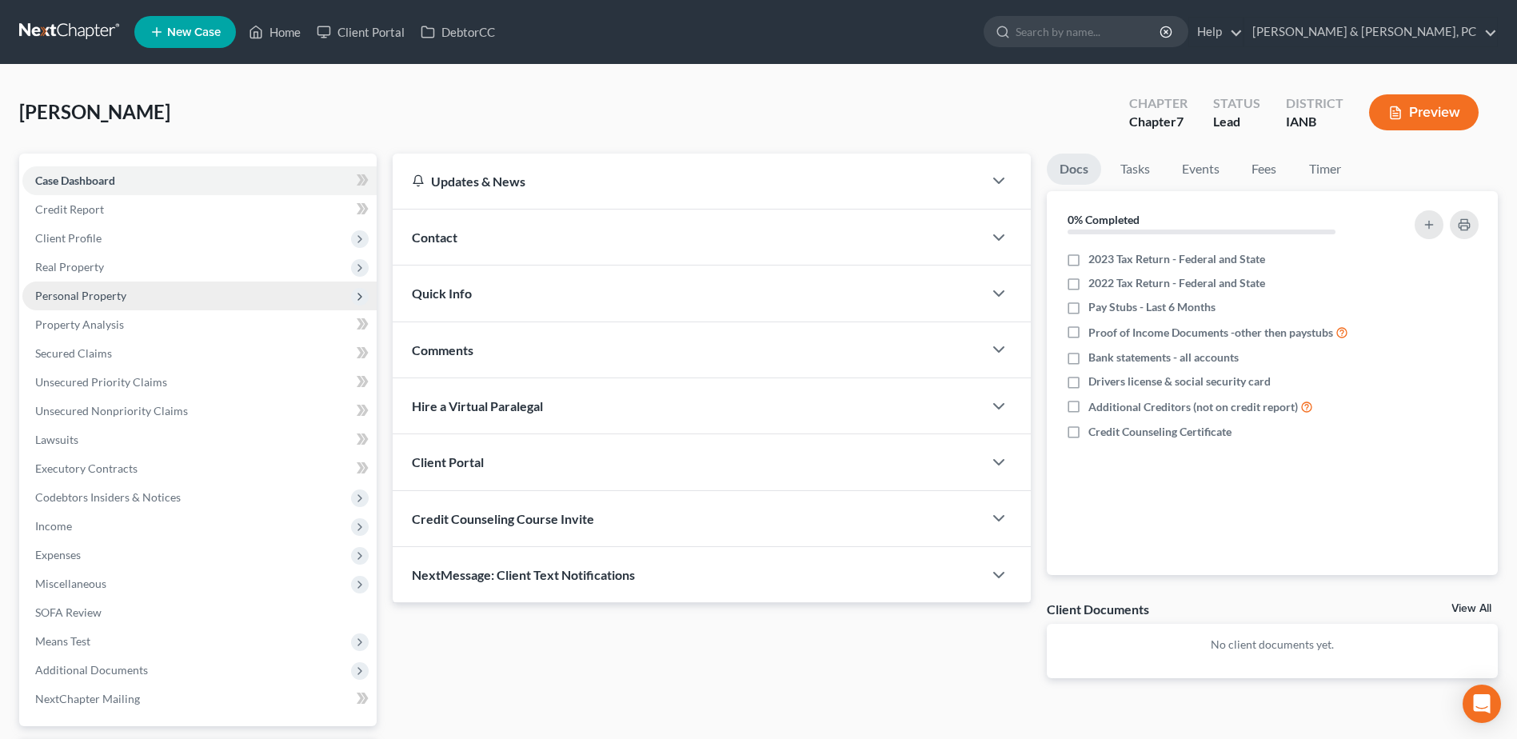
click at [81, 294] on span "Personal Property" at bounding box center [80, 296] width 91 height 14
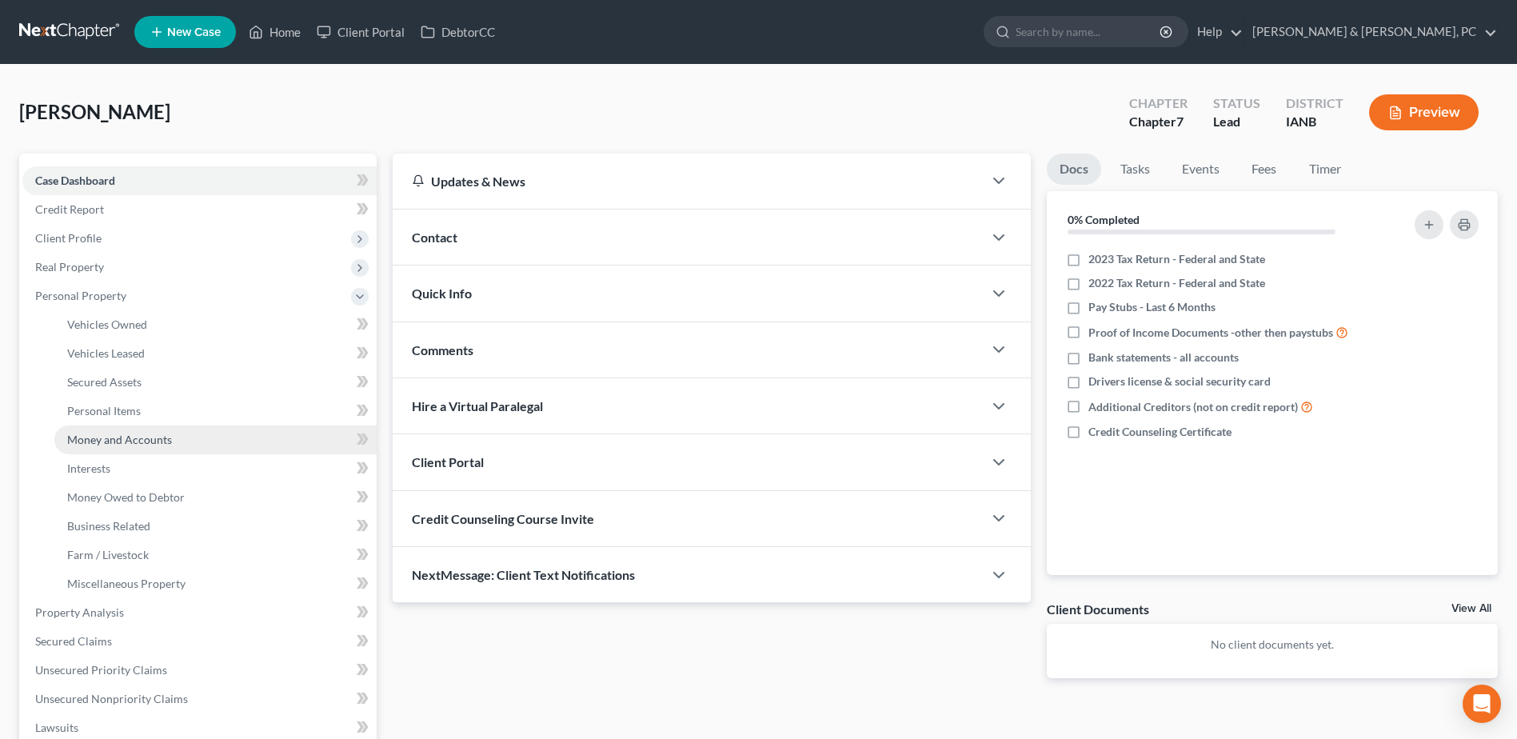
click at [96, 442] on span "Money and Accounts" at bounding box center [119, 440] width 105 height 14
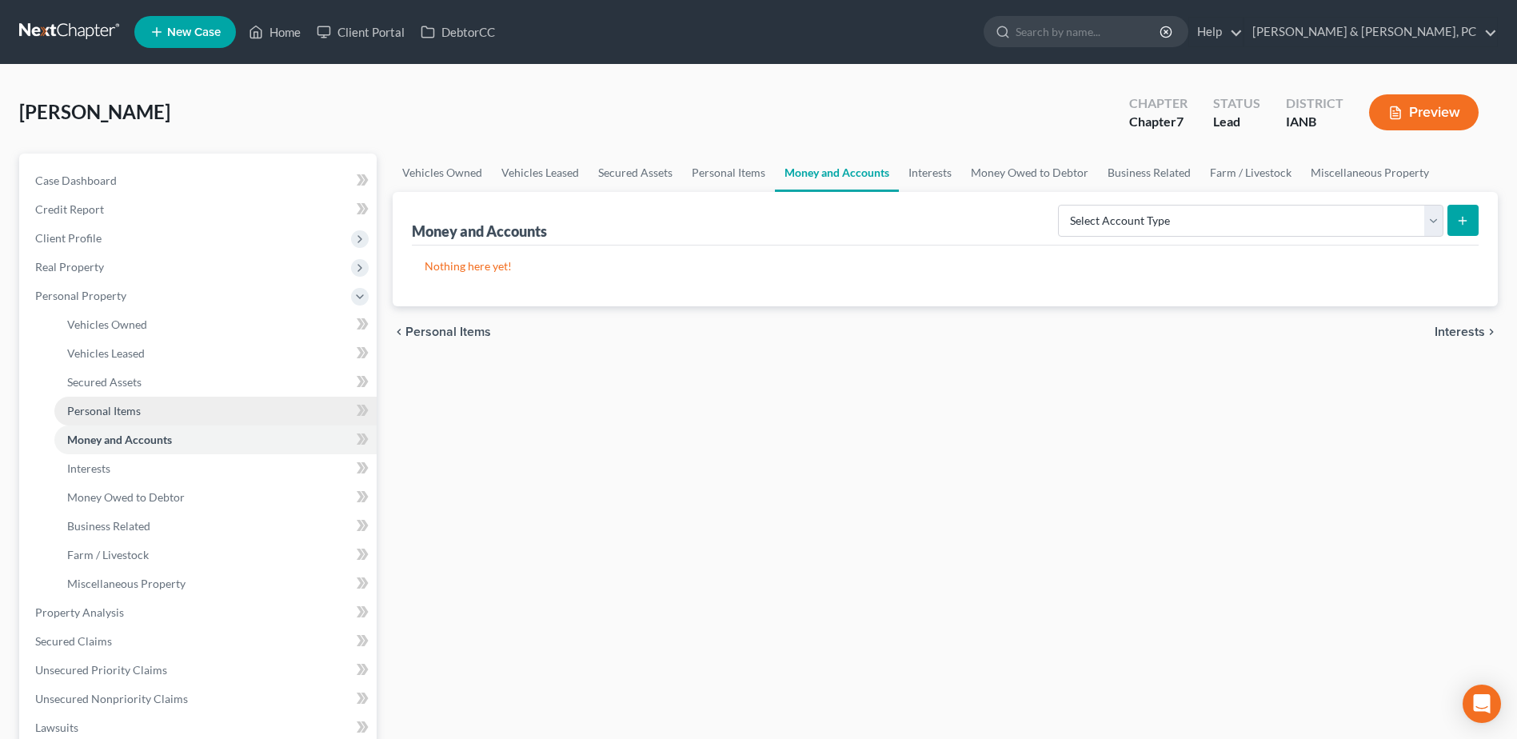
click at [153, 413] on link "Personal Items" at bounding box center [215, 411] width 322 height 29
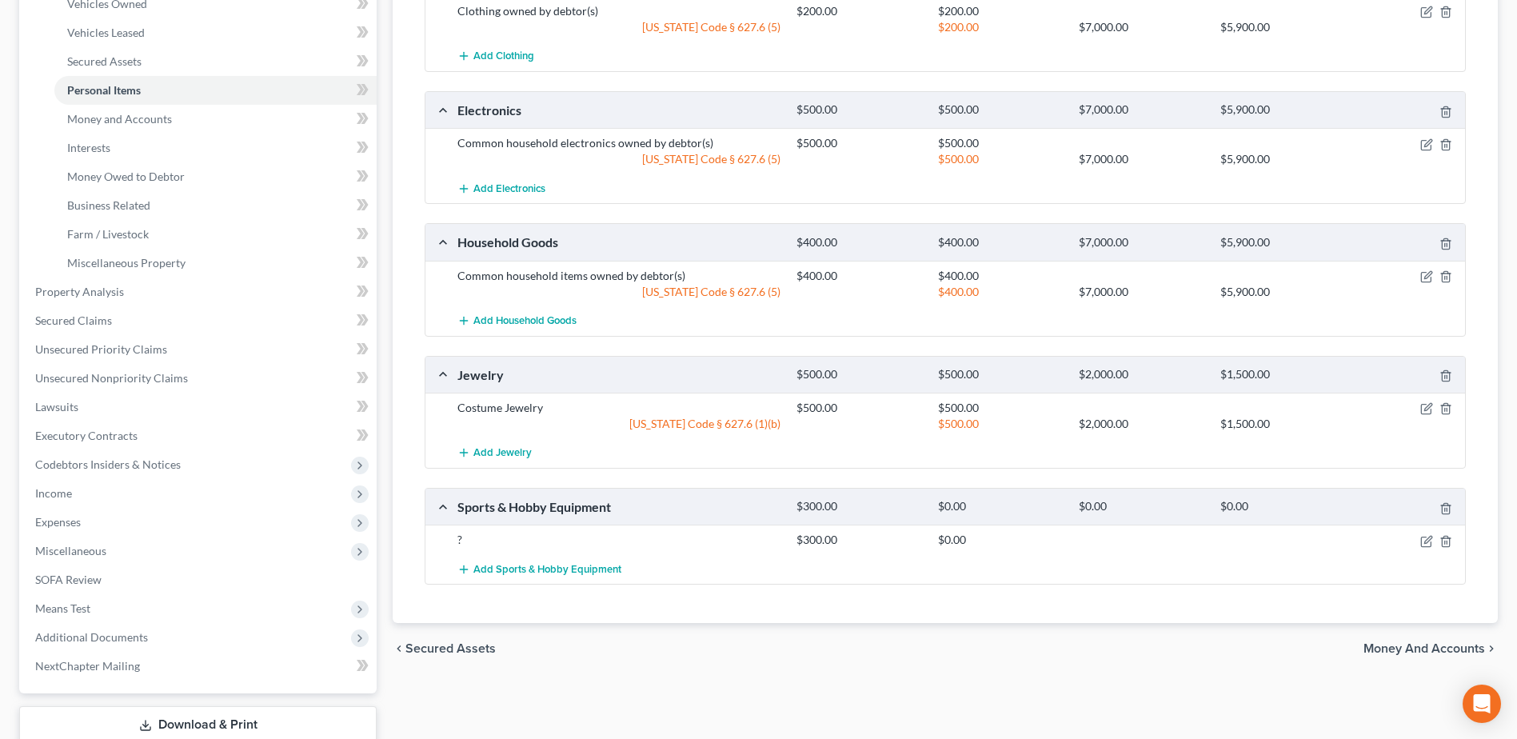
scroll to position [80, 0]
